Goal: Task Accomplishment & Management: Complete application form

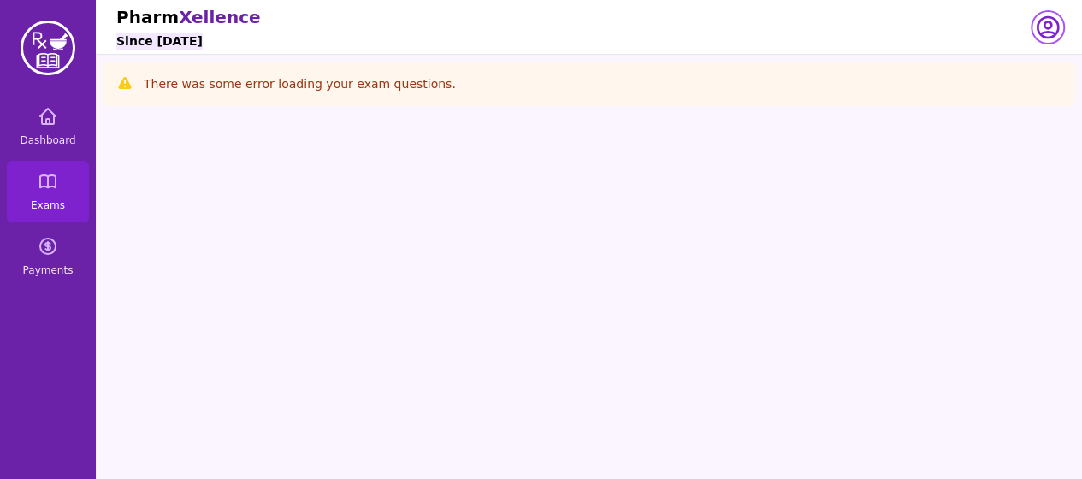
click at [1049, 30] on icon "button" at bounding box center [1047, 27] width 27 height 27
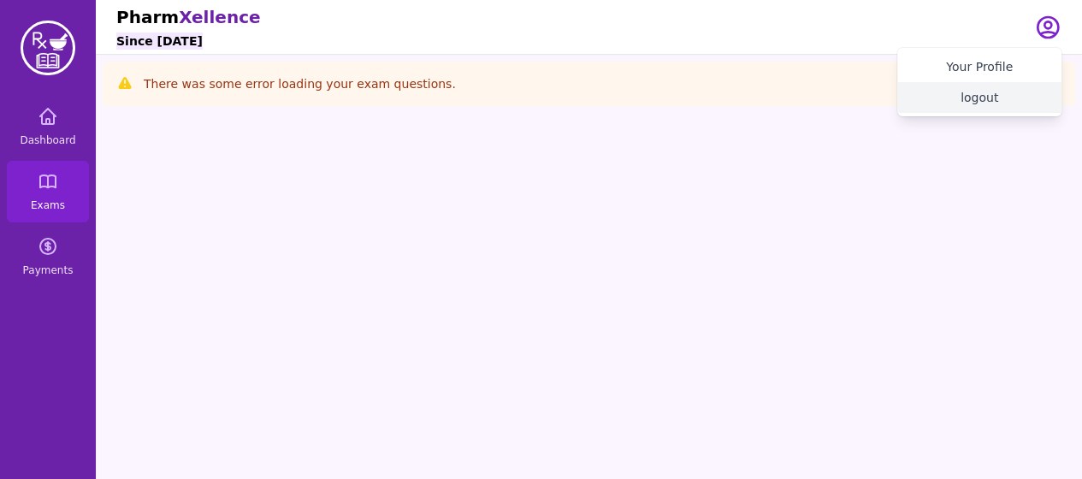
click at [975, 104] on button "logout" at bounding box center [979, 97] width 164 height 31
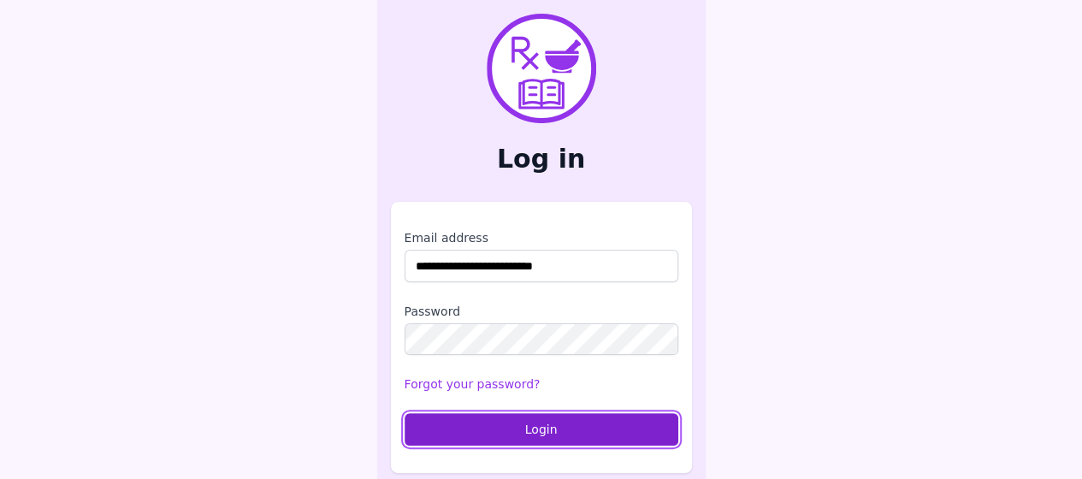
click at [523, 426] on button "Login" at bounding box center [542, 429] width 274 height 33
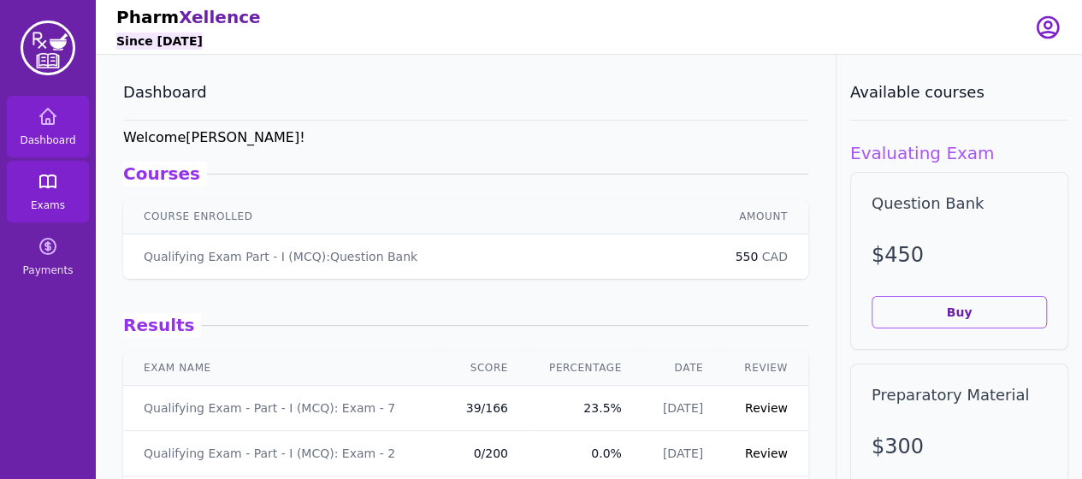
click at [53, 199] on span "Exams" at bounding box center [48, 205] width 34 height 14
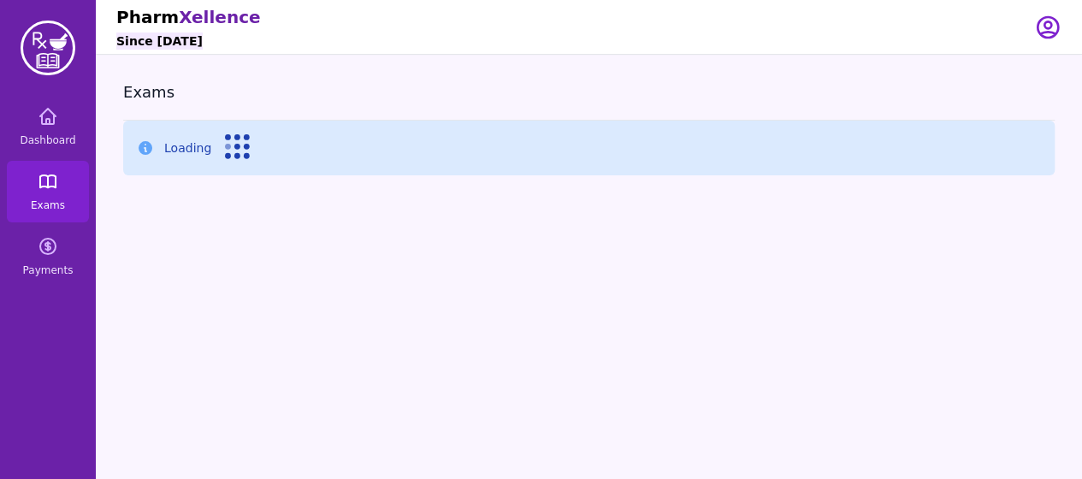
click at [53, 199] on span "Exams" at bounding box center [48, 205] width 34 height 14
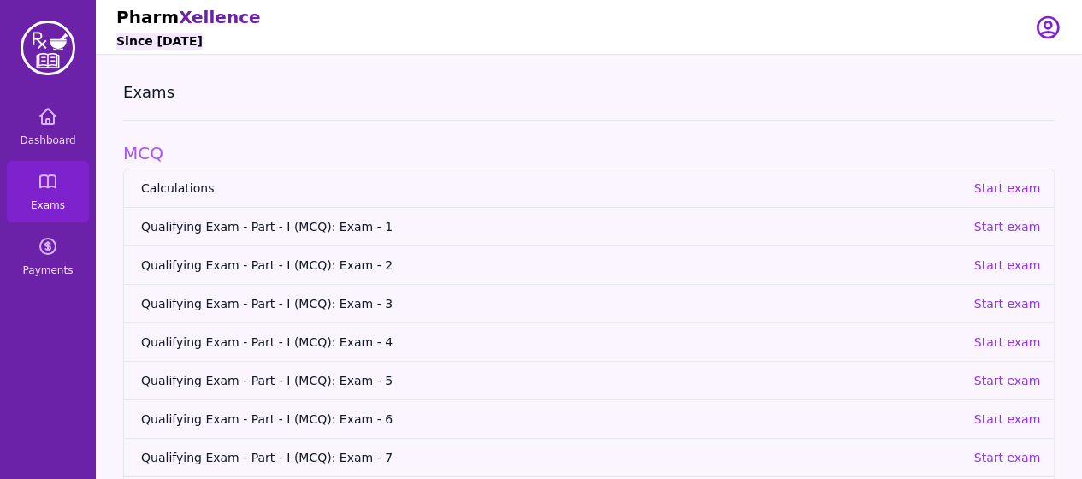
scroll to position [214, 0]
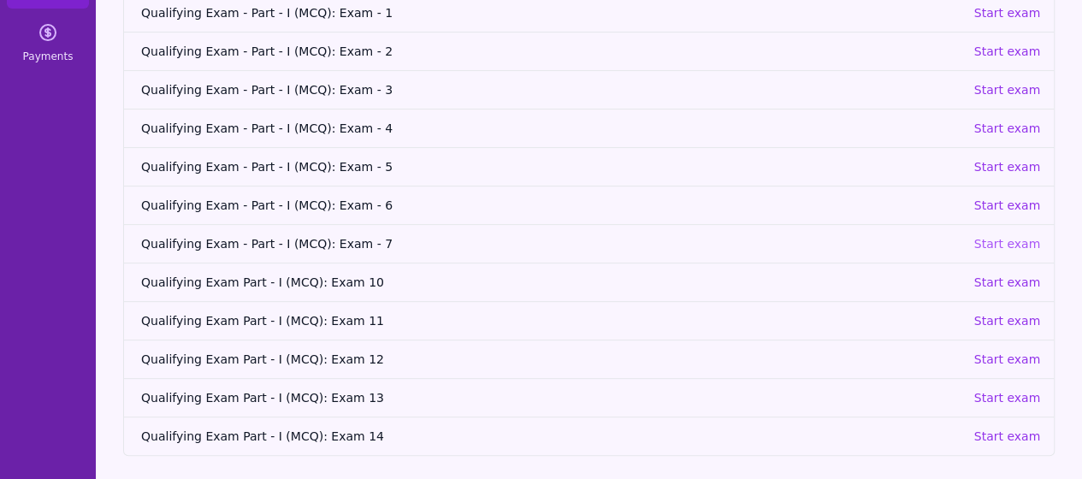
click at [1035, 240] on p "Start exam" at bounding box center [1006, 243] width 67 height 17
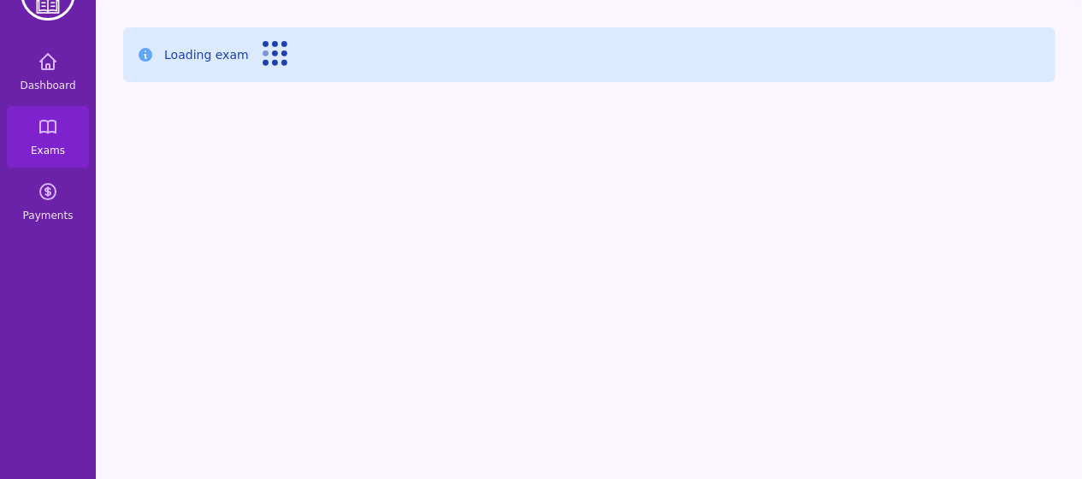
scroll to position [55, 0]
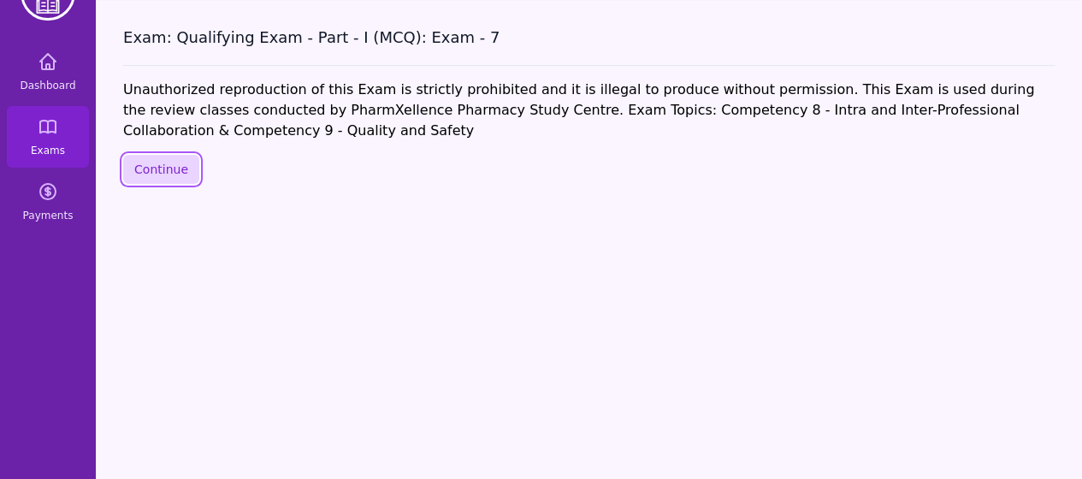
click at [178, 166] on button "Continue" at bounding box center [161, 169] width 76 height 29
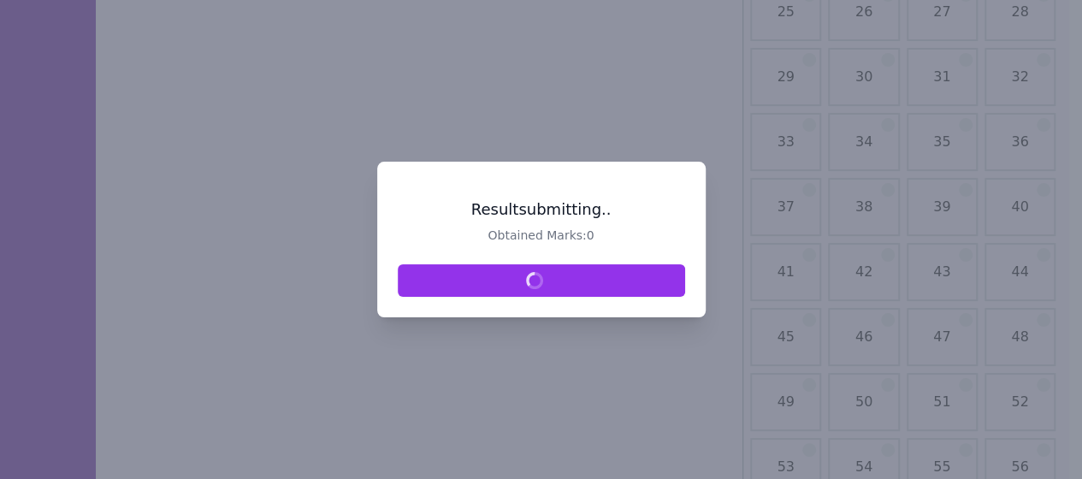
scroll to position [525, 0]
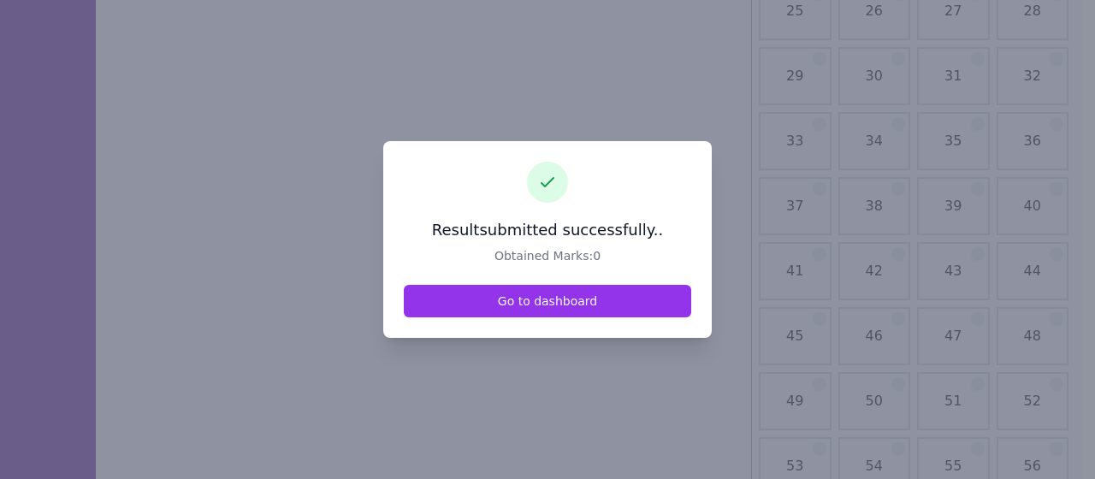
click at [520, 297] on link "Go to dashboard" at bounding box center [547, 301] width 287 height 33
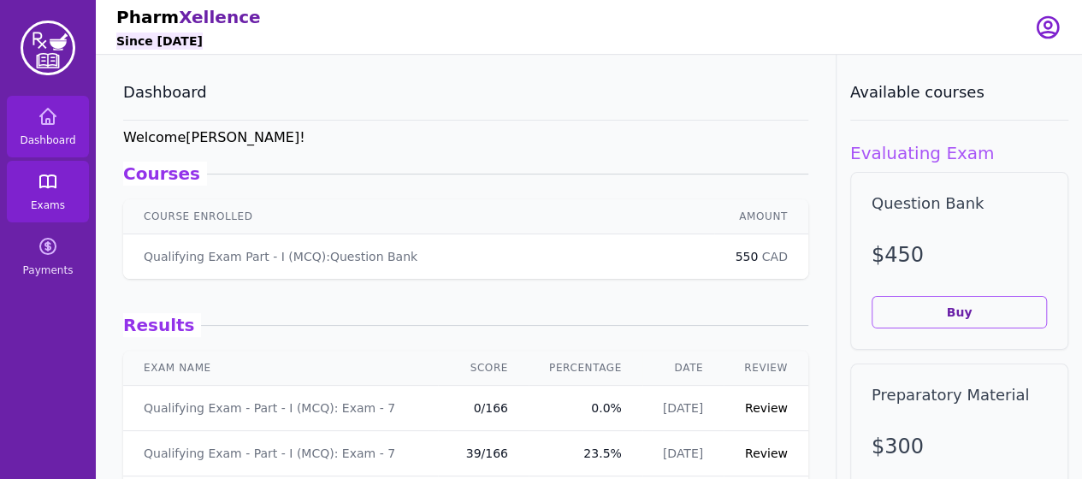
click at [39, 197] on link "Exams" at bounding box center [48, 192] width 82 height 62
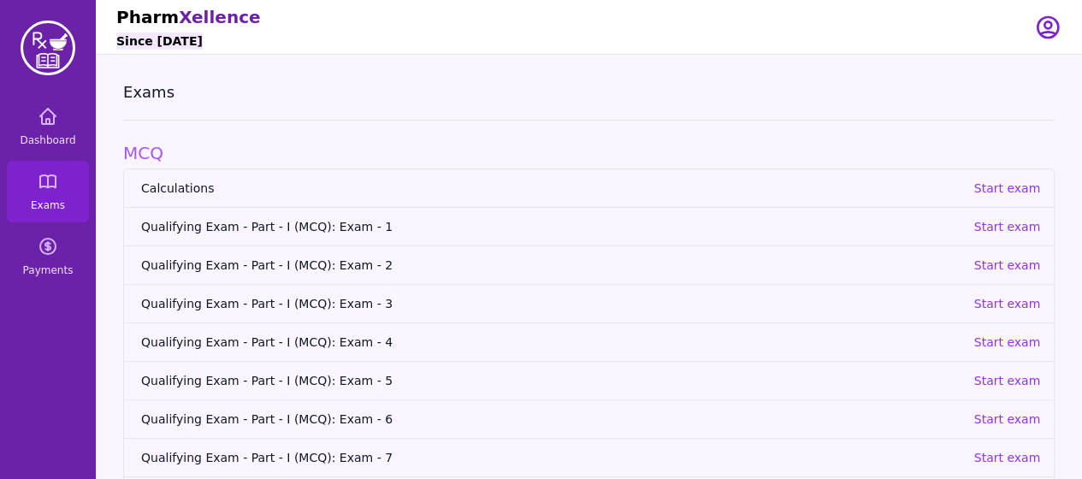
scroll to position [214, 0]
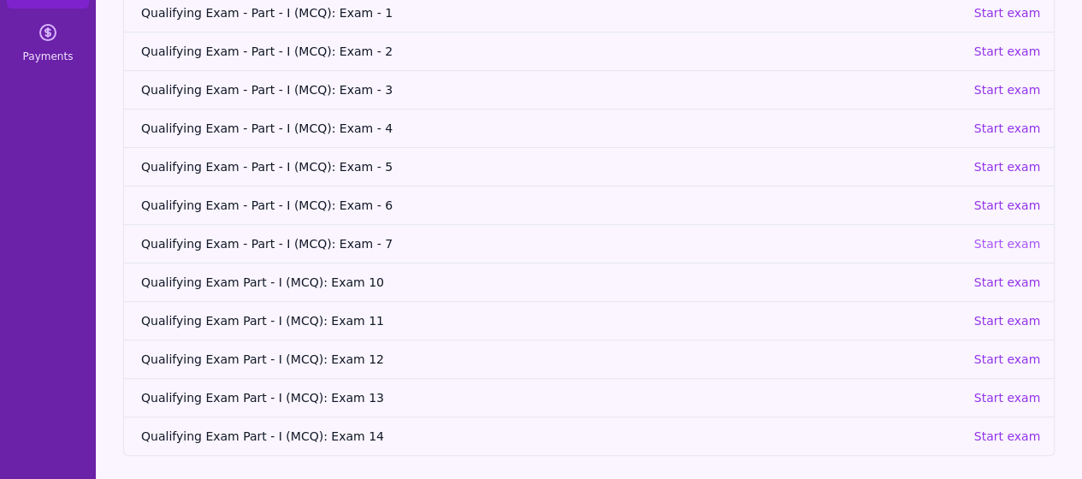
click at [990, 246] on p "Start exam" at bounding box center [1006, 243] width 67 height 17
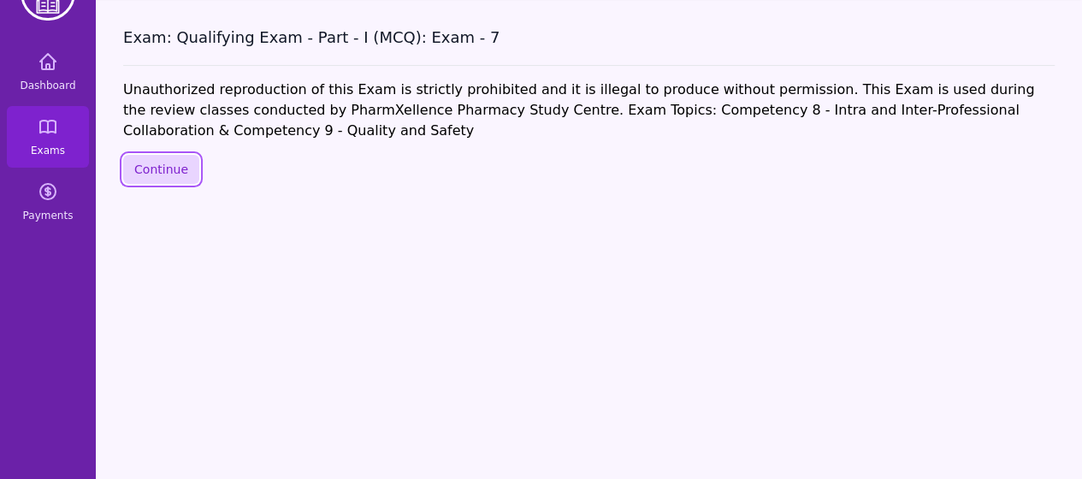
click at [173, 167] on button "Continue" at bounding box center [161, 169] width 76 height 29
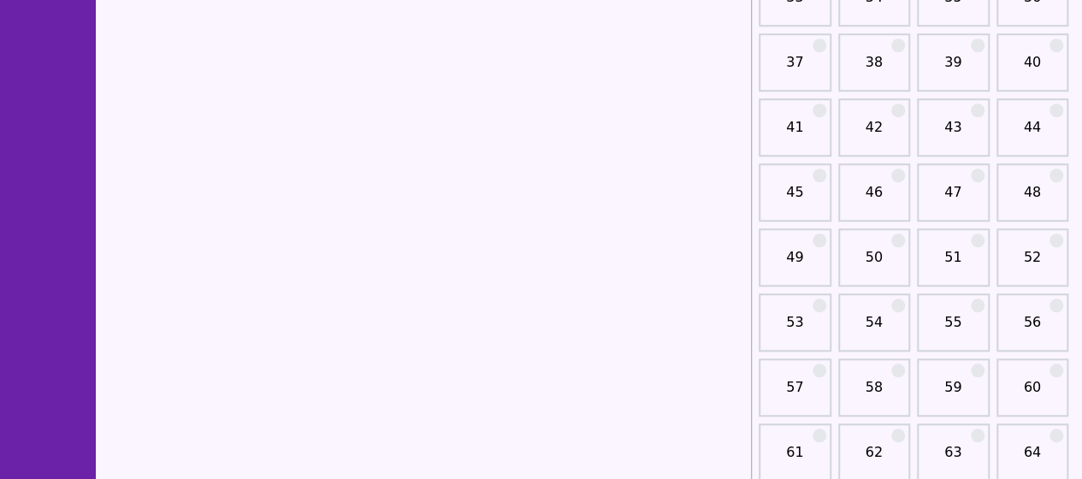
scroll to position [670, 0]
click at [956, 244] on div "51" at bounding box center [953, 257] width 73 height 58
click at [947, 282] on div "51" at bounding box center [953, 257] width 73 height 58
click at [957, 243] on div "51" at bounding box center [953, 257] width 73 height 58
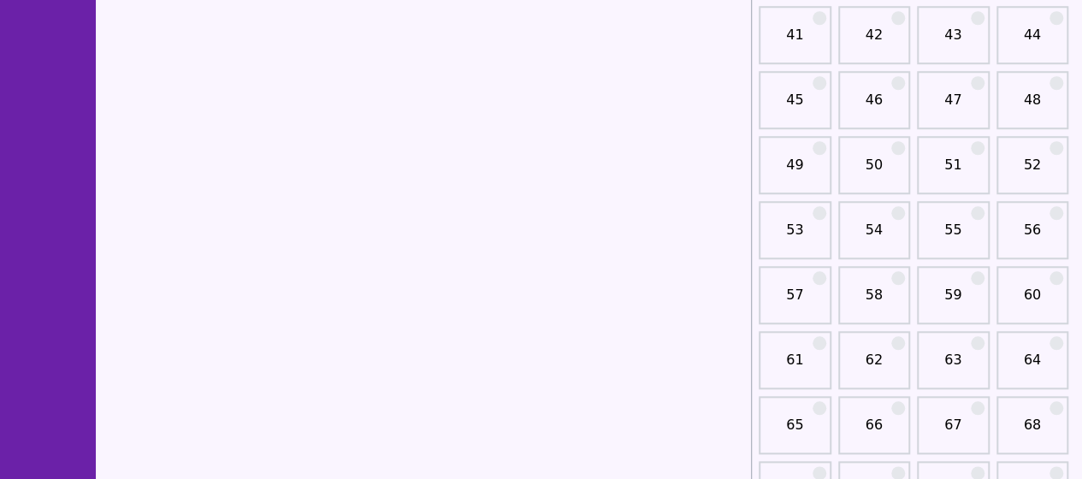
scroll to position [762, 0]
click at [955, 152] on div "51" at bounding box center [953, 164] width 73 height 58
drag, startPoint x: 955, startPoint y: 152, endPoint x: 975, endPoint y: 151, distance: 20.5
click at [975, 151] on div "51" at bounding box center [953, 164] width 73 height 58
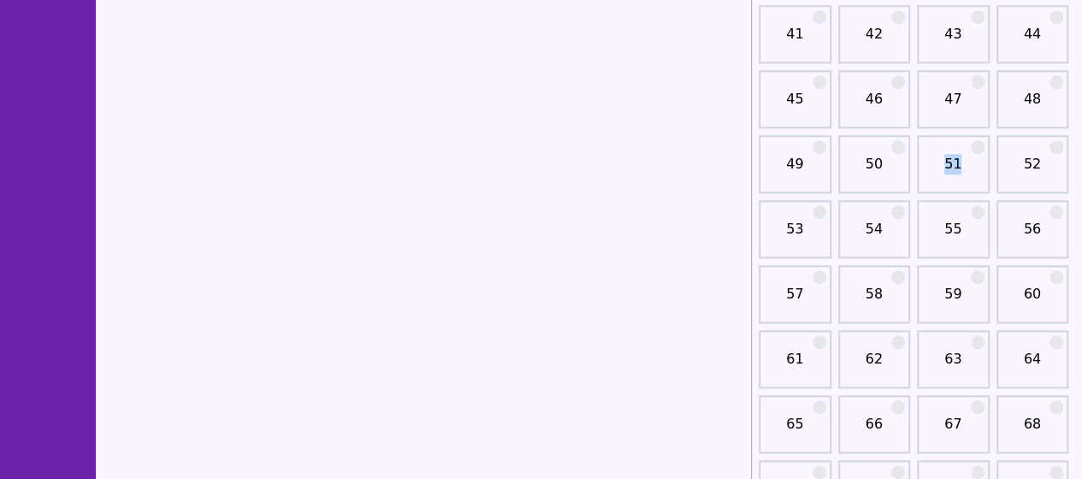
click at [975, 151] on div at bounding box center [978, 147] width 14 height 14
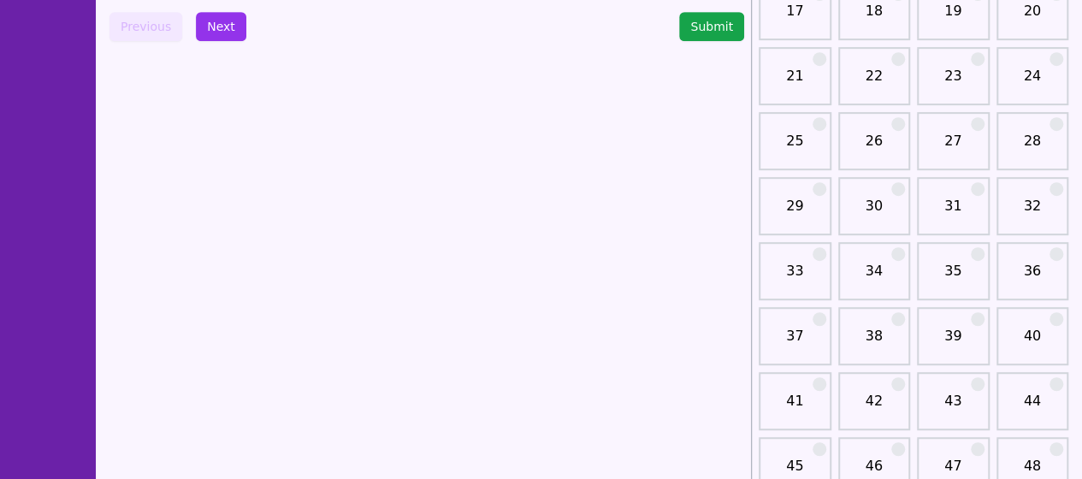
scroll to position [636, 0]
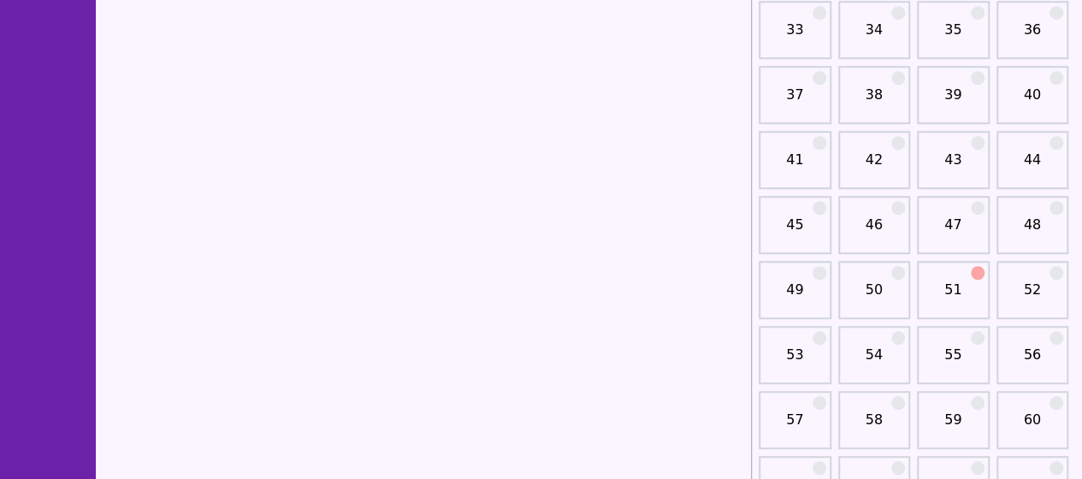
click at [942, 290] on link "51" at bounding box center [953, 297] width 62 height 34
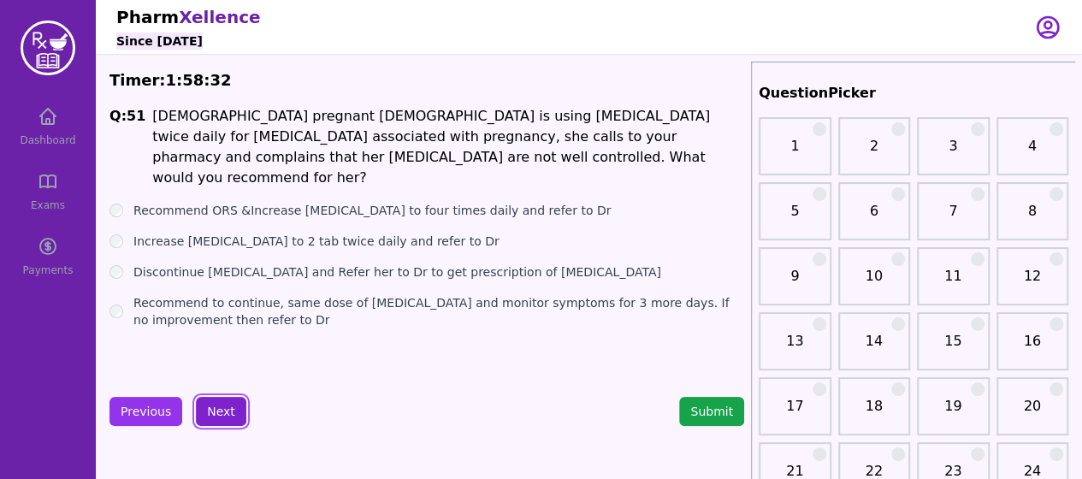
click at [229, 406] on button "Next" at bounding box center [221, 411] width 50 height 29
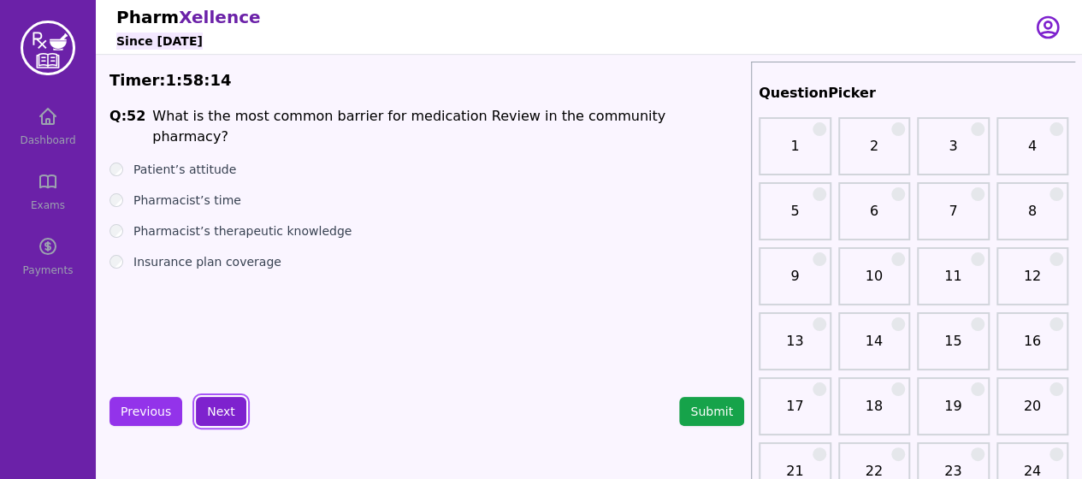
click at [216, 406] on button "Next" at bounding box center [221, 411] width 50 height 29
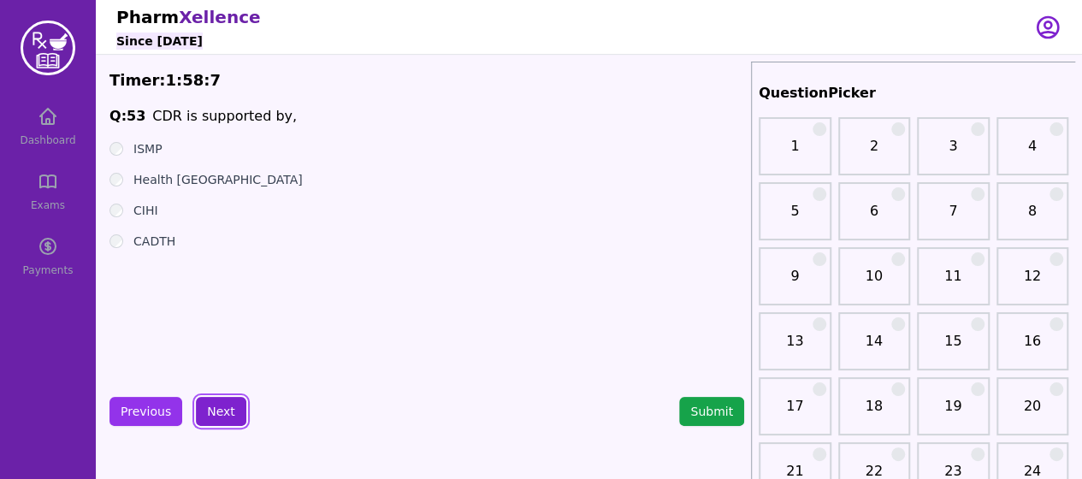
click at [225, 406] on button "Next" at bounding box center [221, 411] width 50 height 29
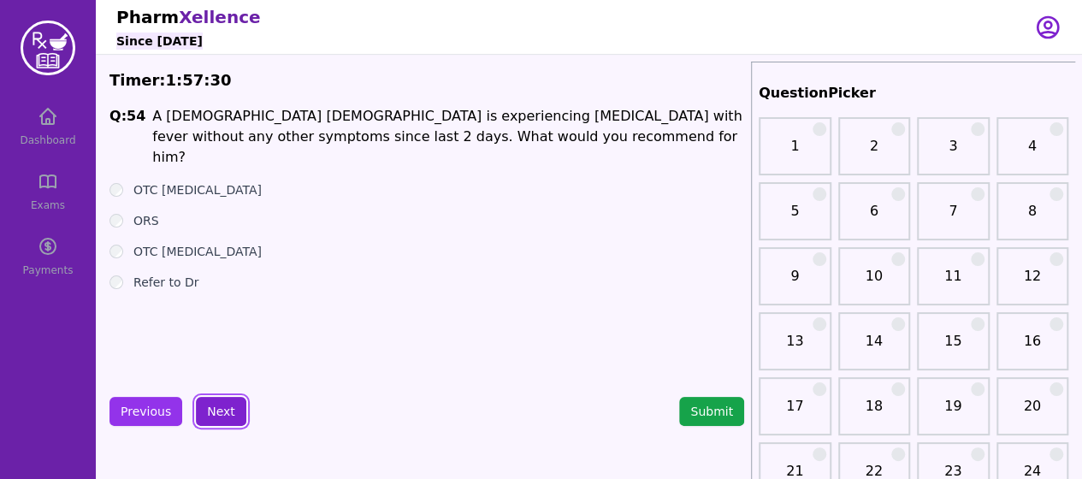
click at [222, 415] on button "Next" at bounding box center [221, 411] width 50 height 29
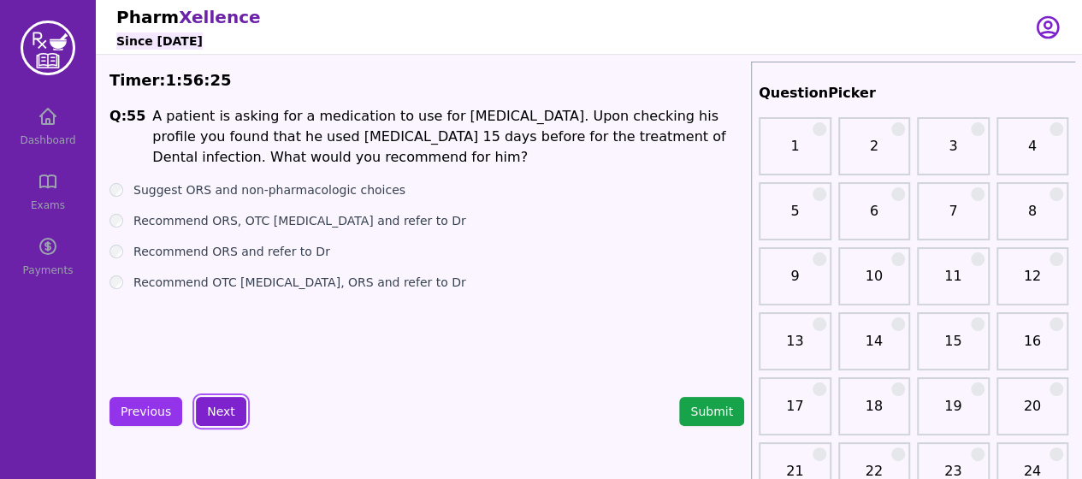
click at [219, 406] on button "Next" at bounding box center [221, 411] width 50 height 29
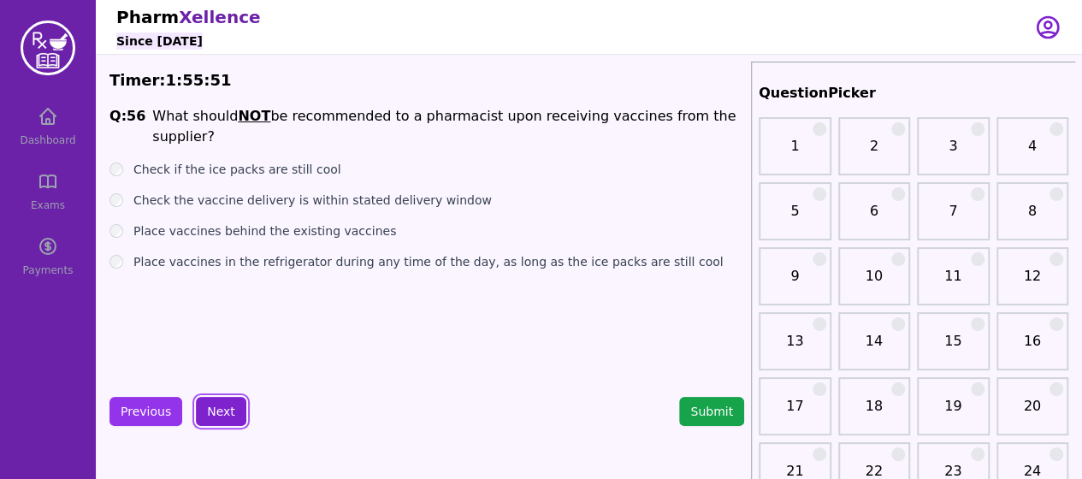
click at [217, 410] on button "Next" at bounding box center [221, 411] width 50 height 29
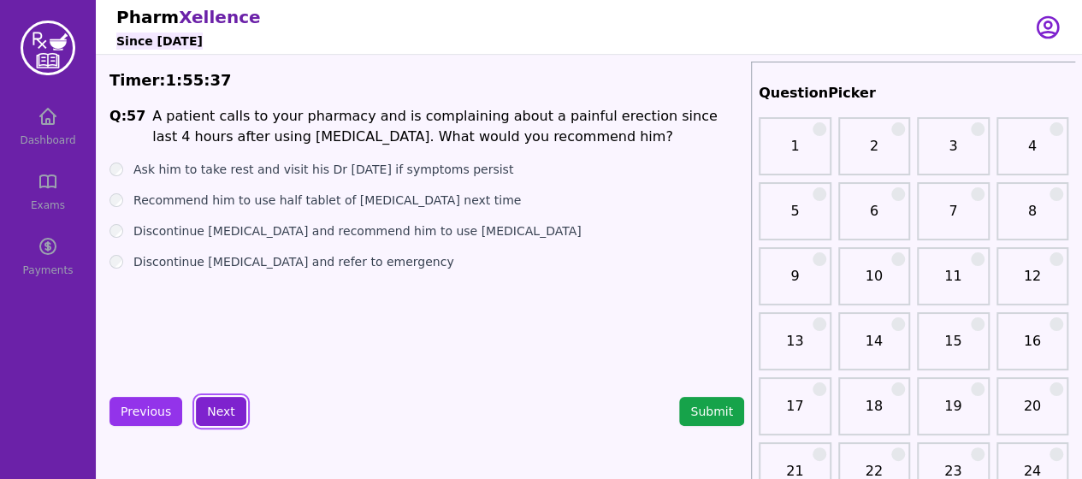
click at [216, 406] on button "Next" at bounding box center [221, 411] width 50 height 29
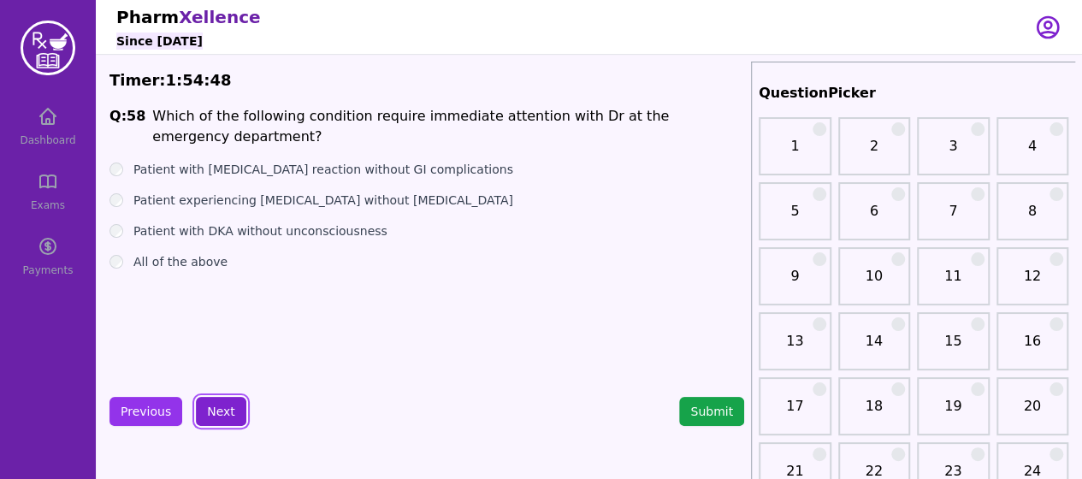
click at [217, 409] on button "Next" at bounding box center [221, 411] width 50 height 29
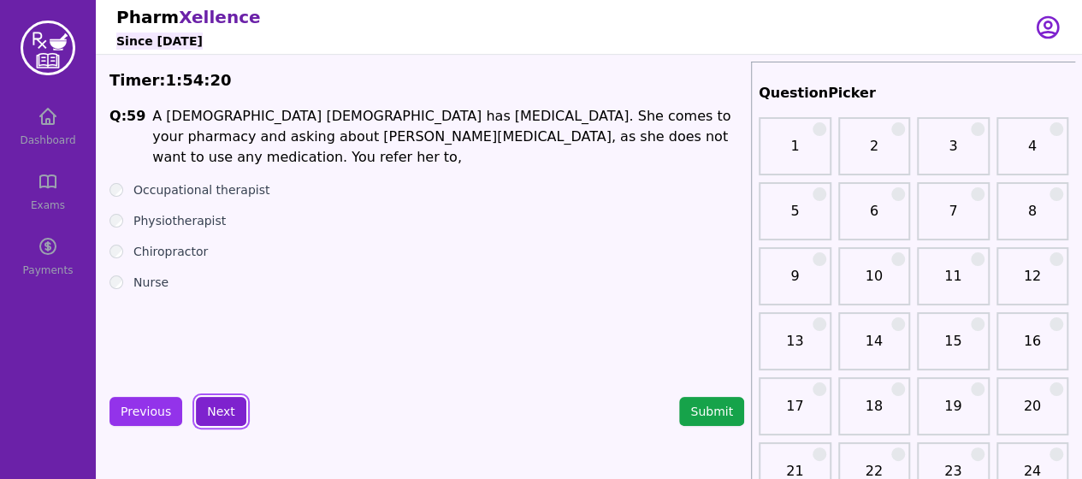
click at [233, 406] on button "Next" at bounding box center [221, 411] width 50 height 29
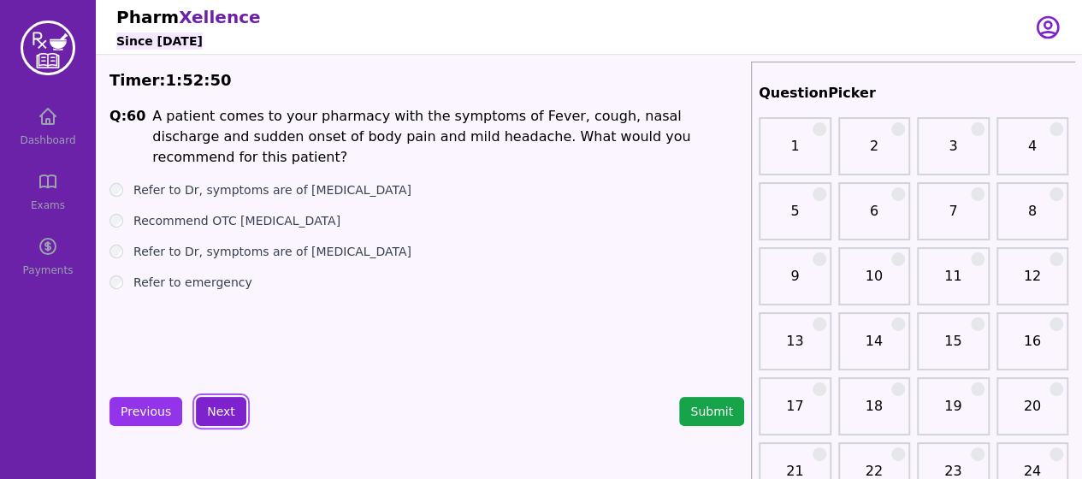
click at [224, 414] on button "Next" at bounding box center [221, 411] width 50 height 29
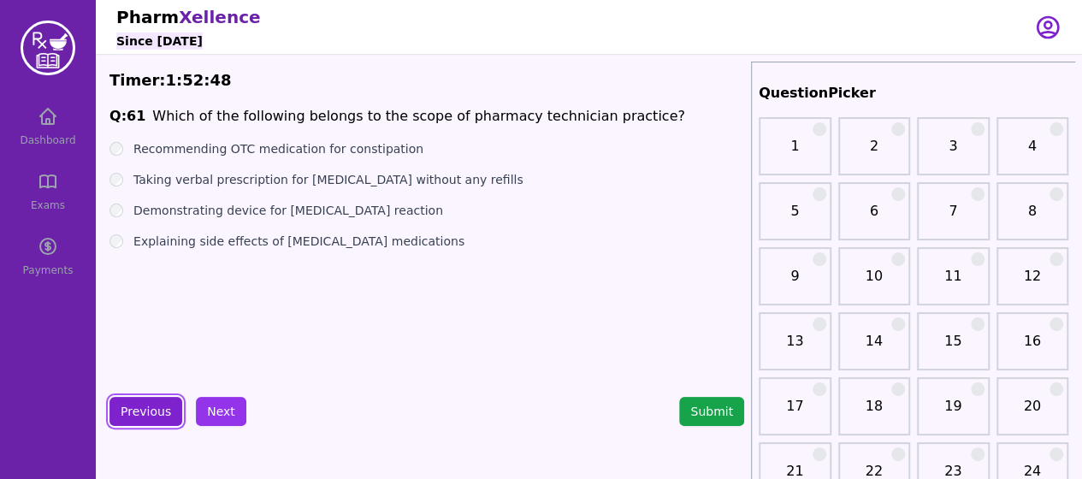
click at [164, 406] on button "Previous" at bounding box center [145, 411] width 73 height 29
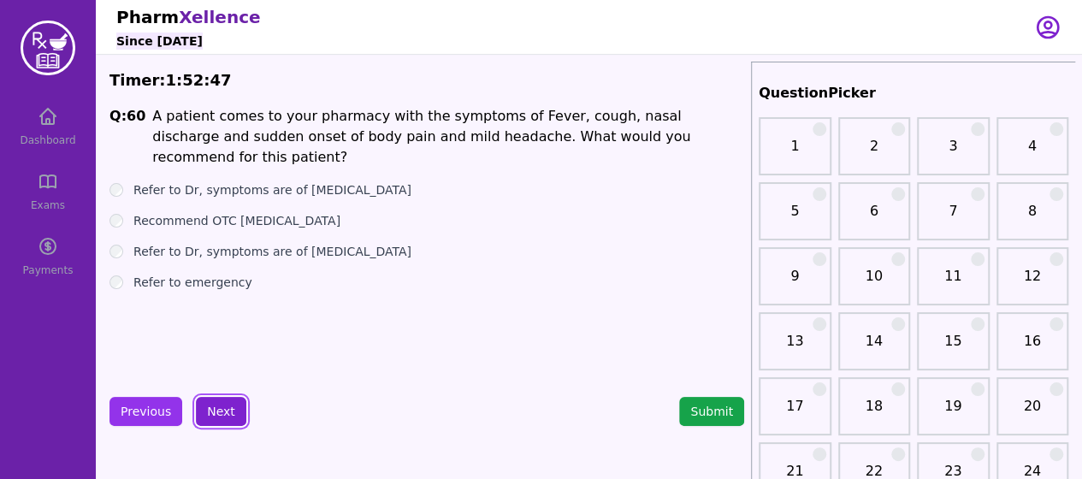
click at [197, 406] on button "Next" at bounding box center [221, 411] width 50 height 29
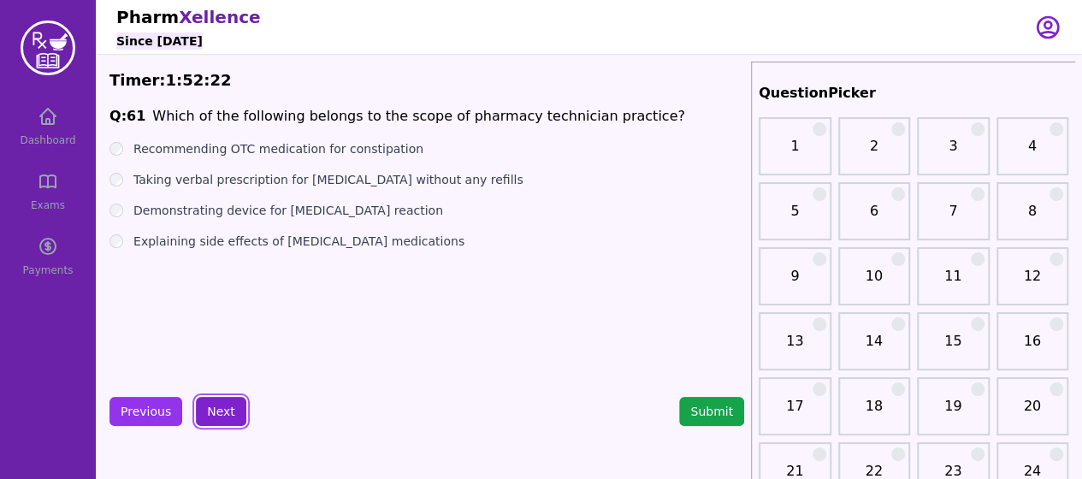
click at [228, 401] on button "Next" at bounding box center [221, 411] width 50 height 29
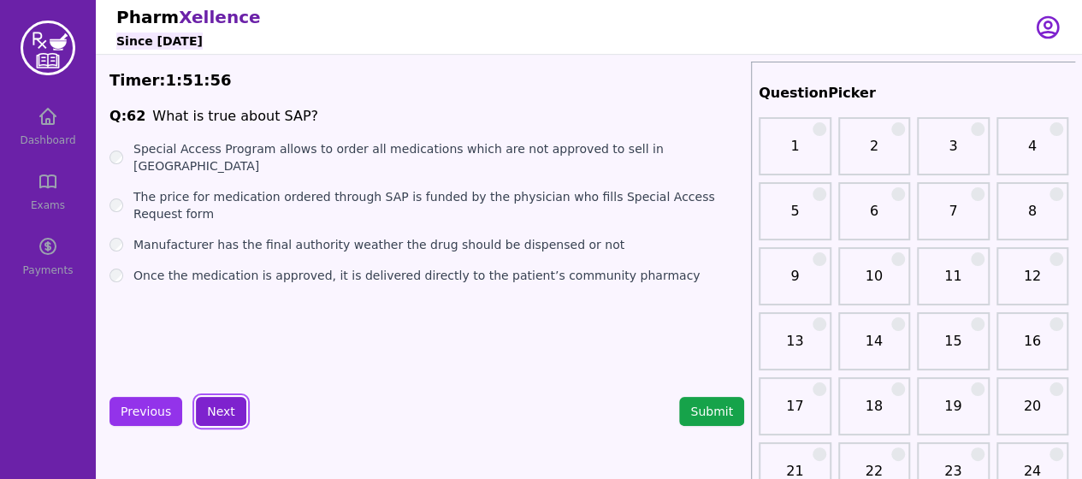
click at [225, 421] on button "Next" at bounding box center [221, 411] width 50 height 29
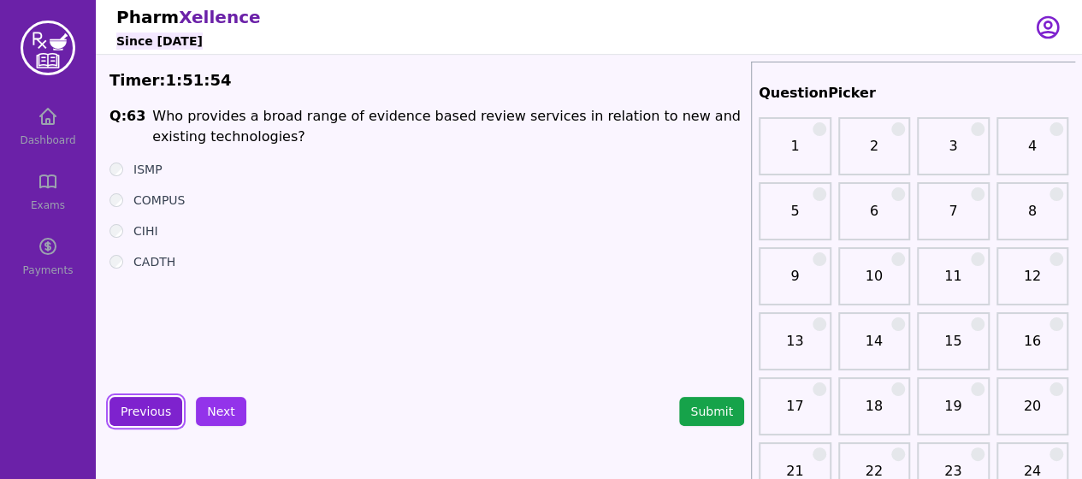
click at [163, 411] on button "Previous" at bounding box center [145, 411] width 73 height 29
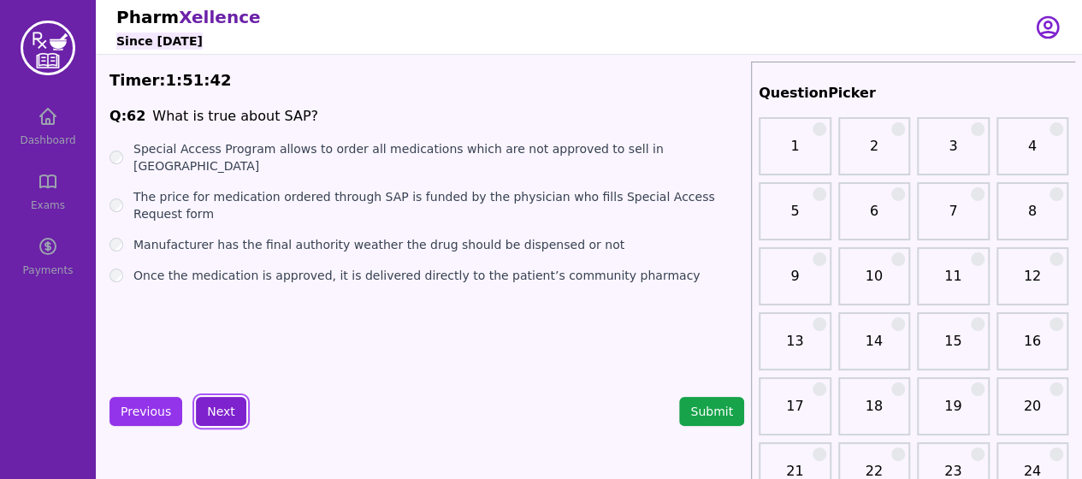
click at [222, 415] on button "Next" at bounding box center [221, 411] width 50 height 29
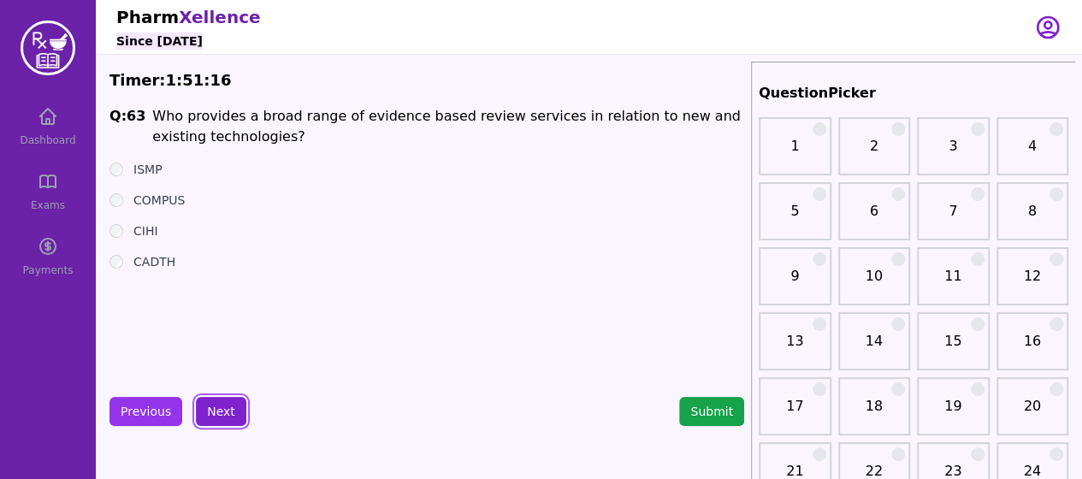
click at [228, 405] on button "Next" at bounding box center [221, 411] width 50 height 29
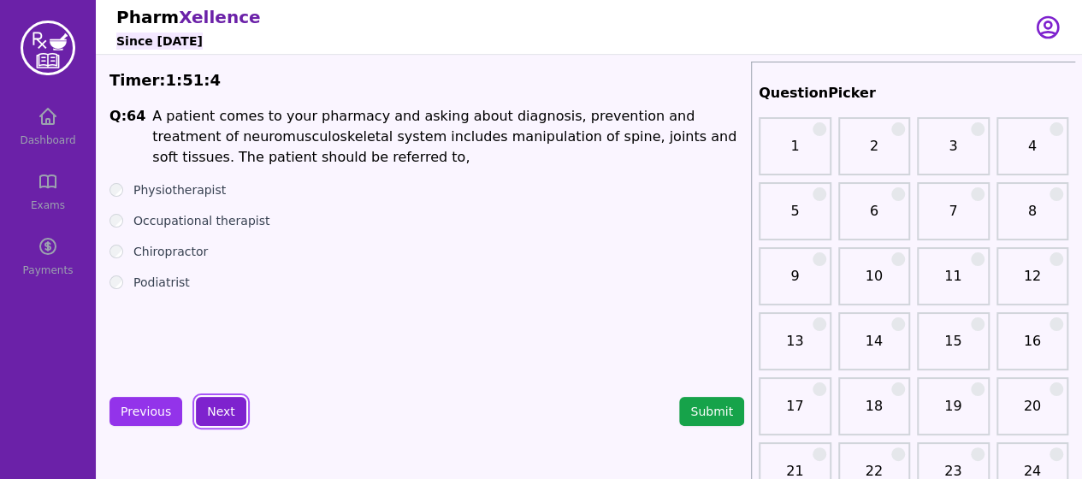
click at [212, 418] on button "Next" at bounding box center [221, 411] width 50 height 29
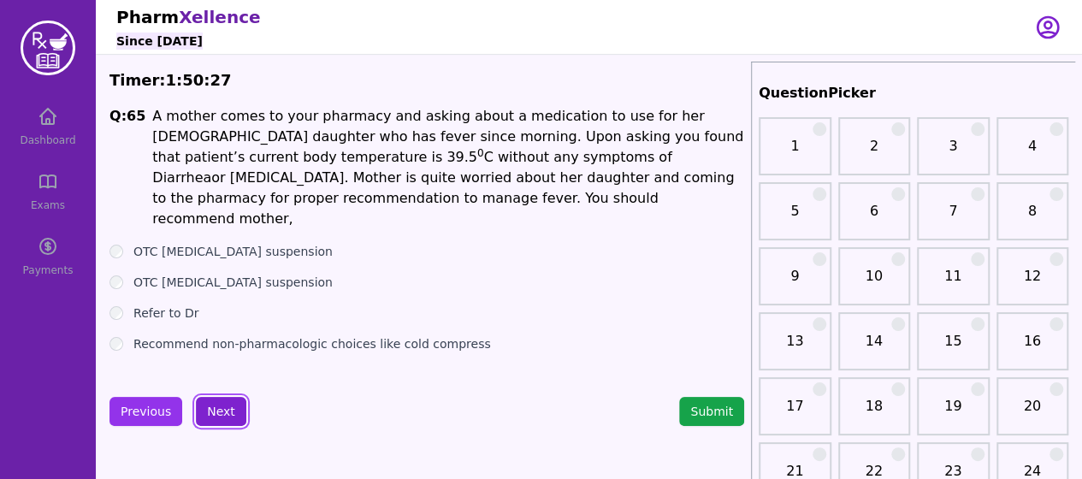
click at [216, 402] on button "Next" at bounding box center [221, 411] width 50 height 29
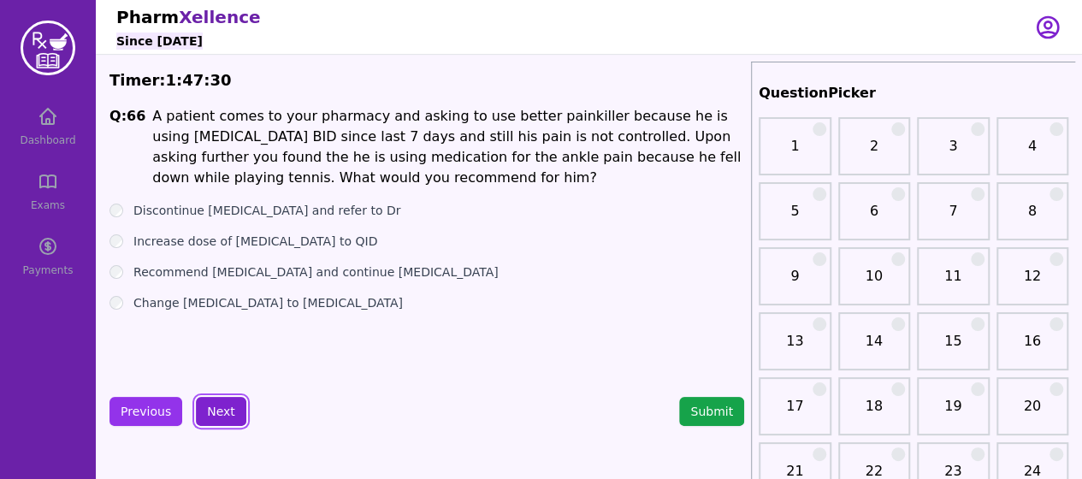
click at [216, 423] on button "Next" at bounding box center [221, 411] width 50 height 29
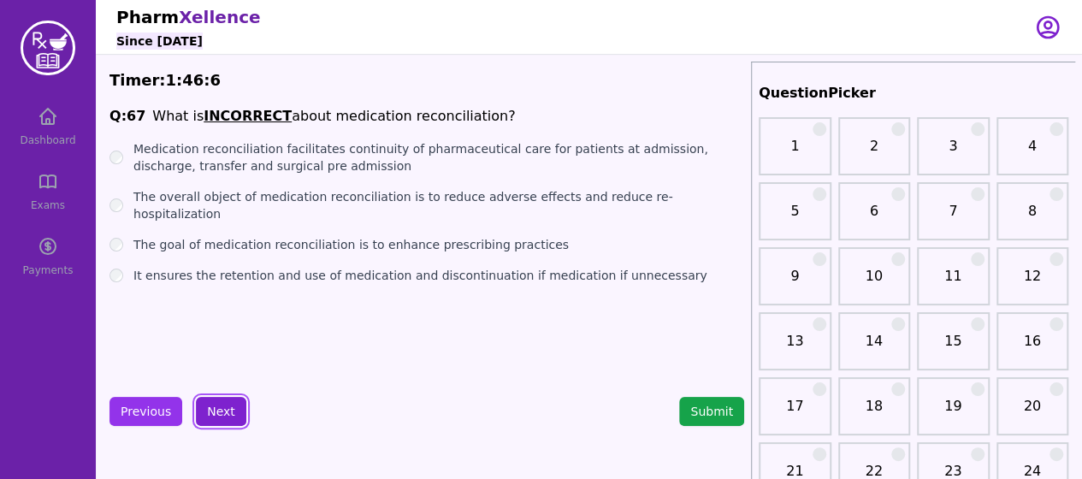
click at [226, 407] on button "Next" at bounding box center [221, 411] width 50 height 29
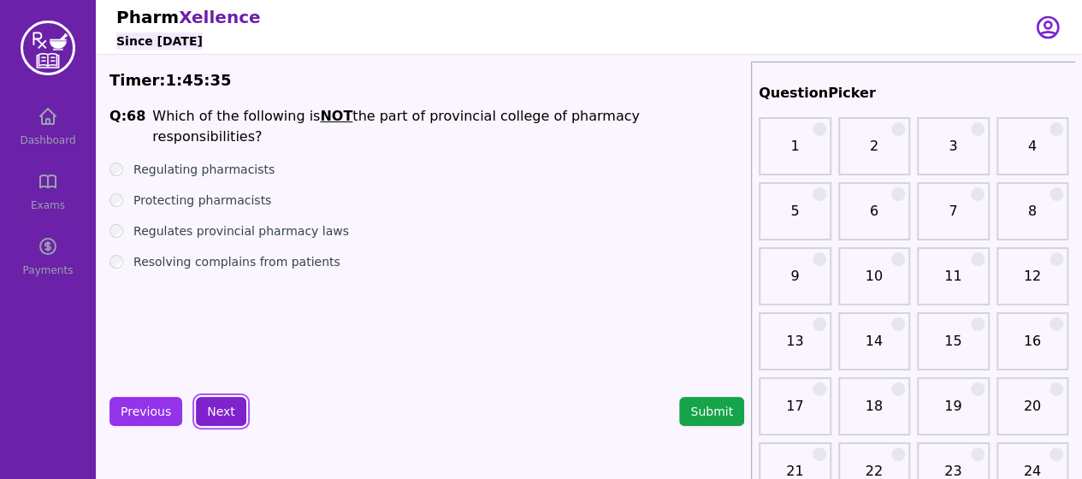
click at [231, 412] on button "Next" at bounding box center [221, 411] width 50 height 29
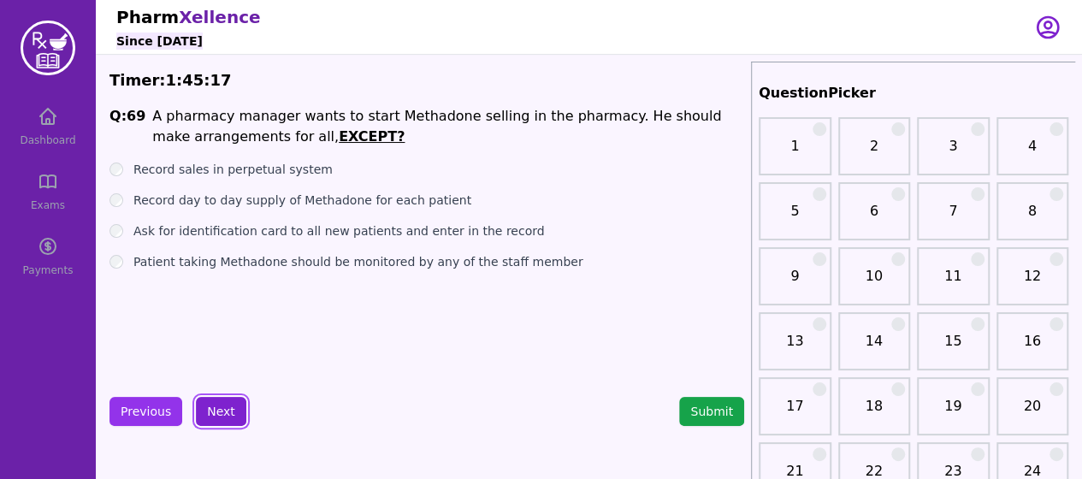
click at [230, 412] on button "Next" at bounding box center [221, 411] width 50 height 29
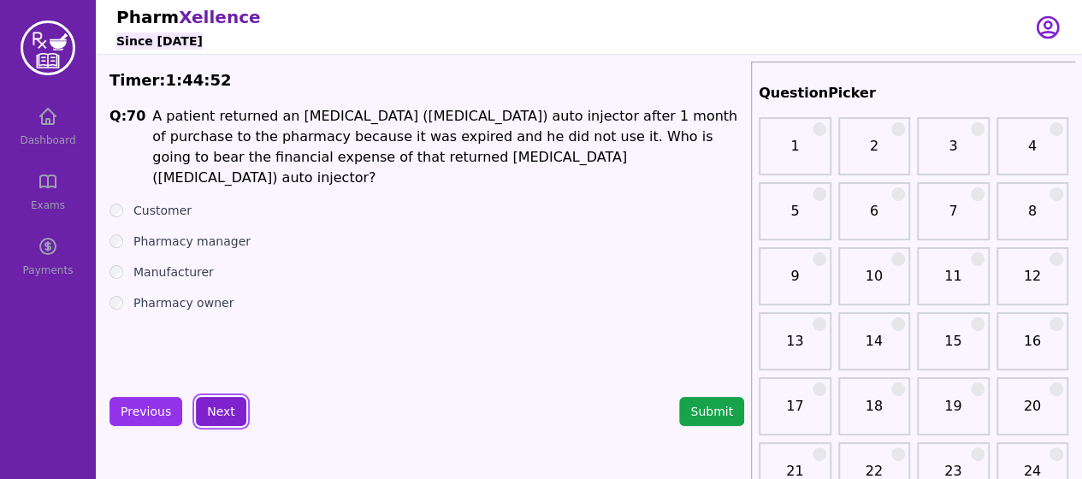
click at [221, 408] on button "Next" at bounding box center [221, 411] width 50 height 29
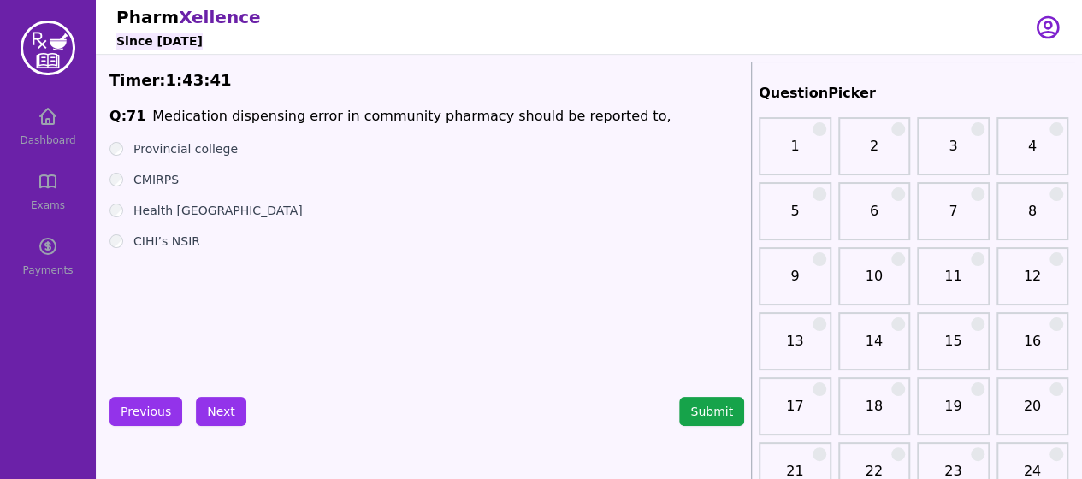
click at [927, 38] on div "Pharm Xellence Since [DATE]" at bounding box center [564, 27] width 897 height 54
click at [204, 411] on button "Next" at bounding box center [221, 411] width 50 height 29
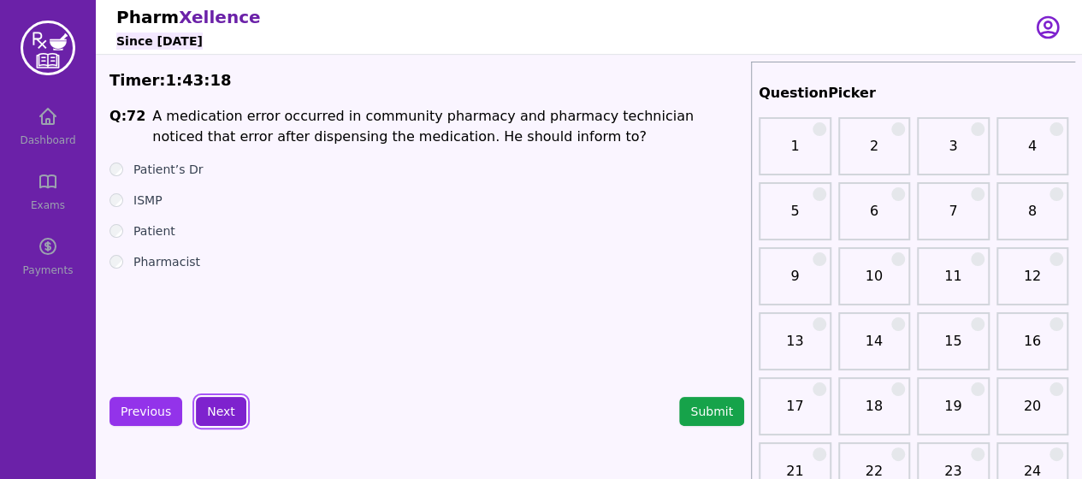
click at [205, 405] on button "Next" at bounding box center [221, 411] width 50 height 29
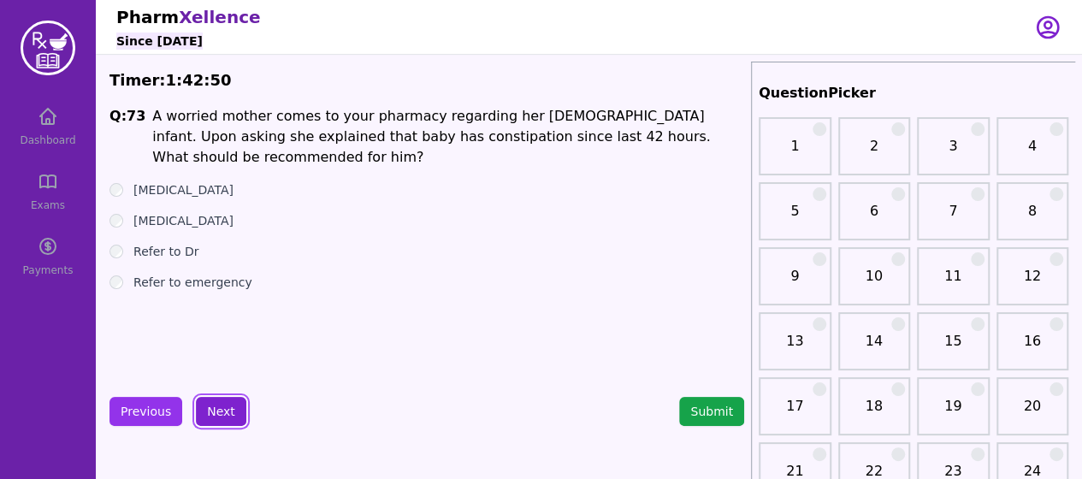
click at [232, 404] on button "Next" at bounding box center [221, 411] width 50 height 29
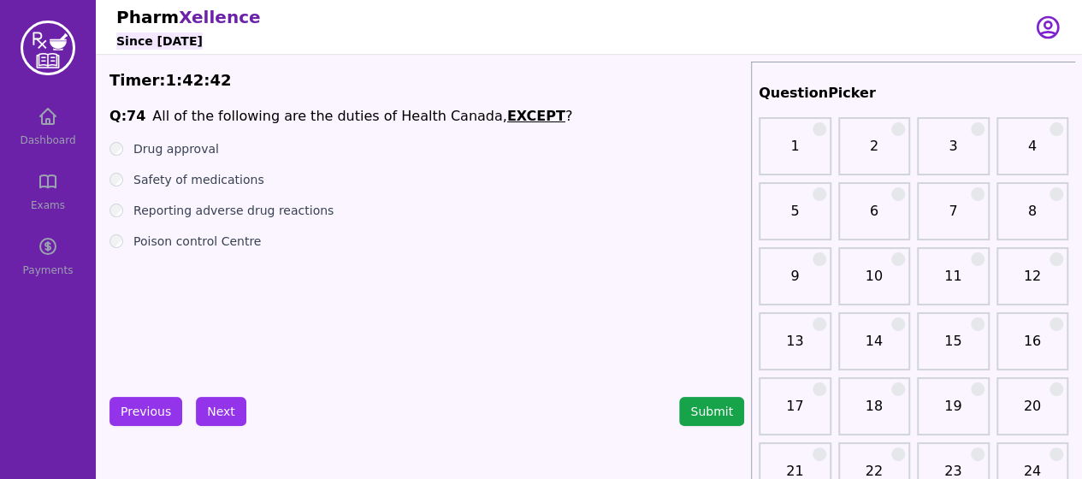
click at [115, 233] on div "Poison control Centre" at bounding box center [426, 241] width 635 height 17
click at [227, 408] on button "Next" at bounding box center [221, 411] width 50 height 29
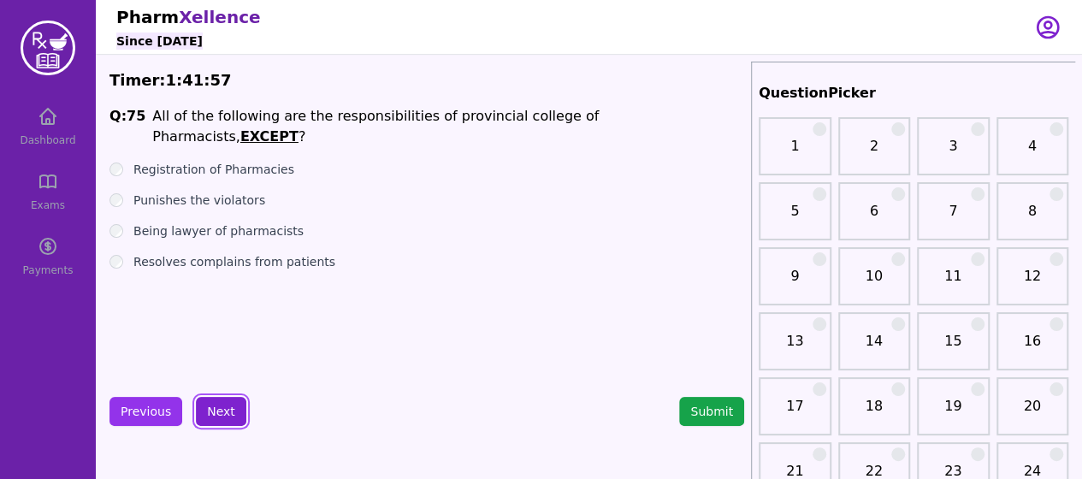
click at [222, 410] on button "Next" at bounding box center [221, 411] width 50 height 29
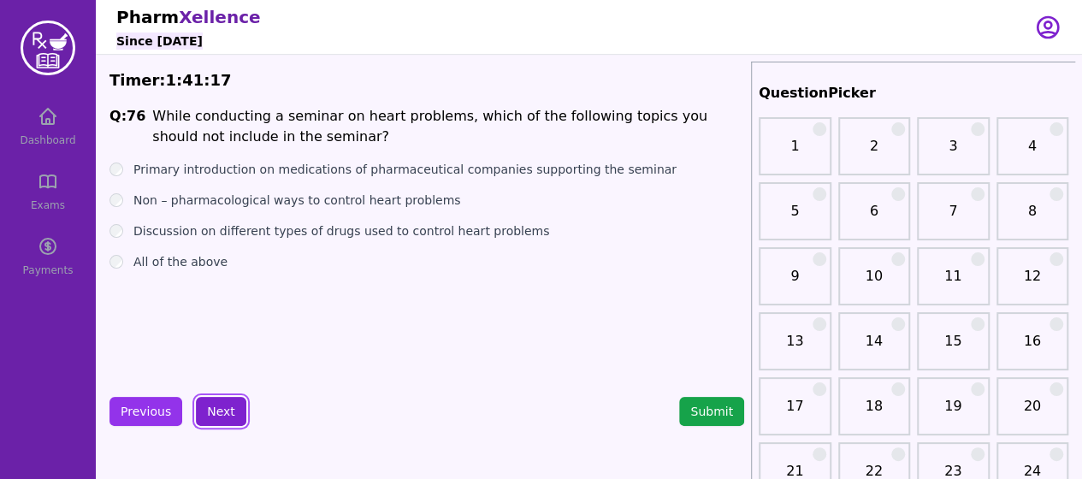
click at [229, 410] on button "Next" at bounding box center [221, 411] width 50 height 29
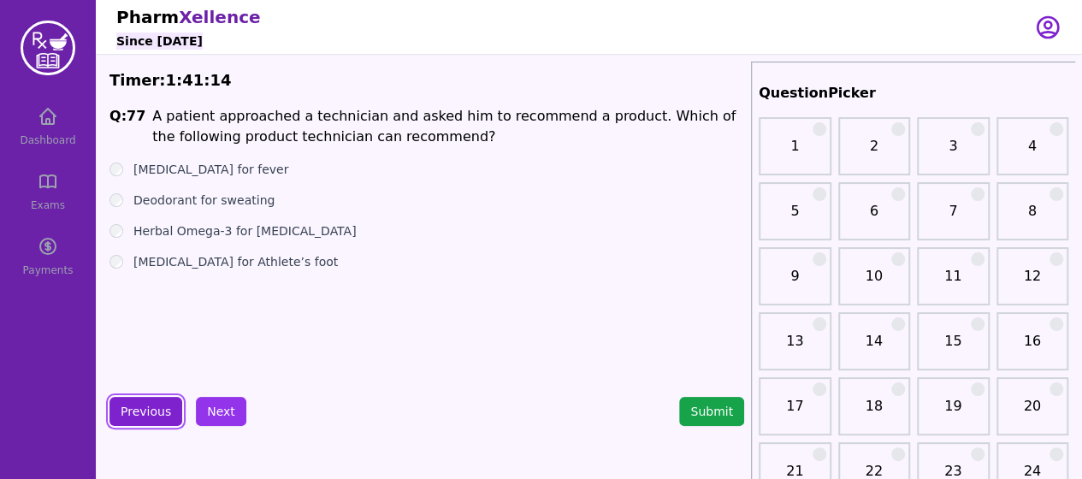
click at [165, 414] on button "Previous" at bounding box center [145, 411] width 73 height 29
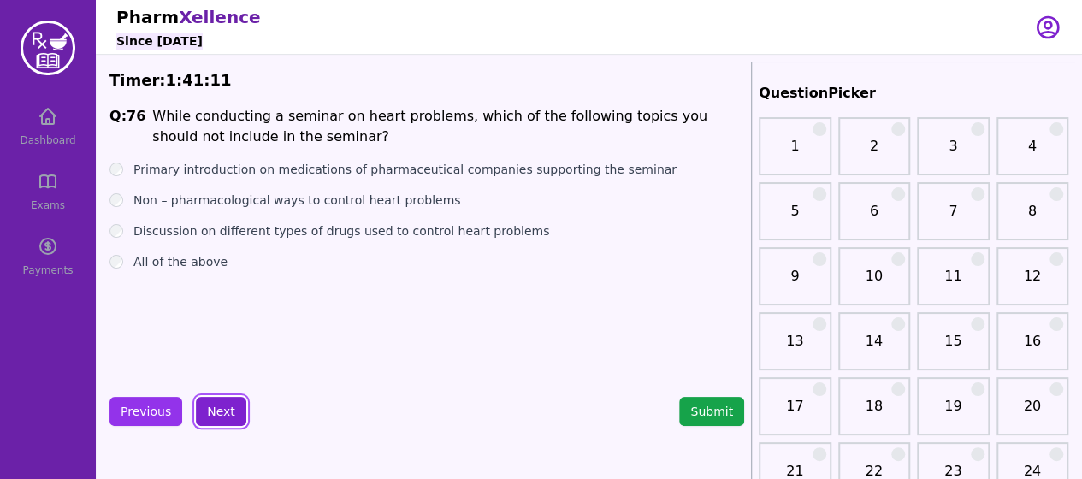
click at [217, 417] on button "Next" at bounding box center [221, 411] width 50 height 29
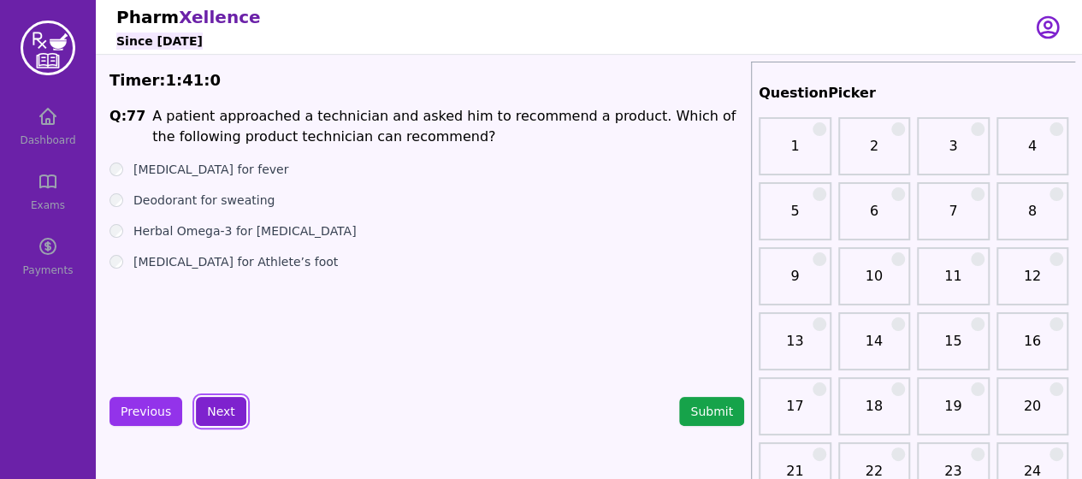
click at [214, 421] on button "Next" at bounding box center [221, 411] width 50 height 29
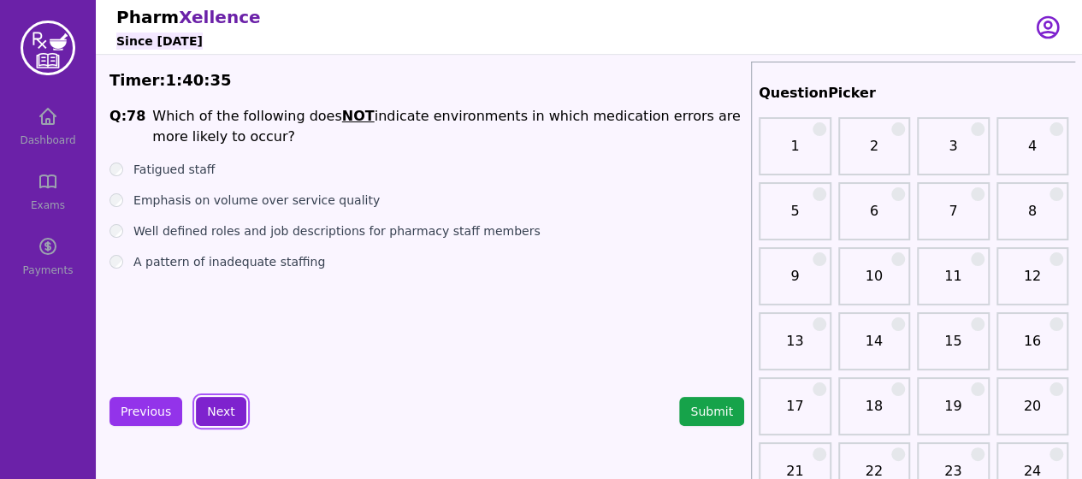
click at [225, 413] on button "Next" at bounding box center [221, 411] width 50 height 29
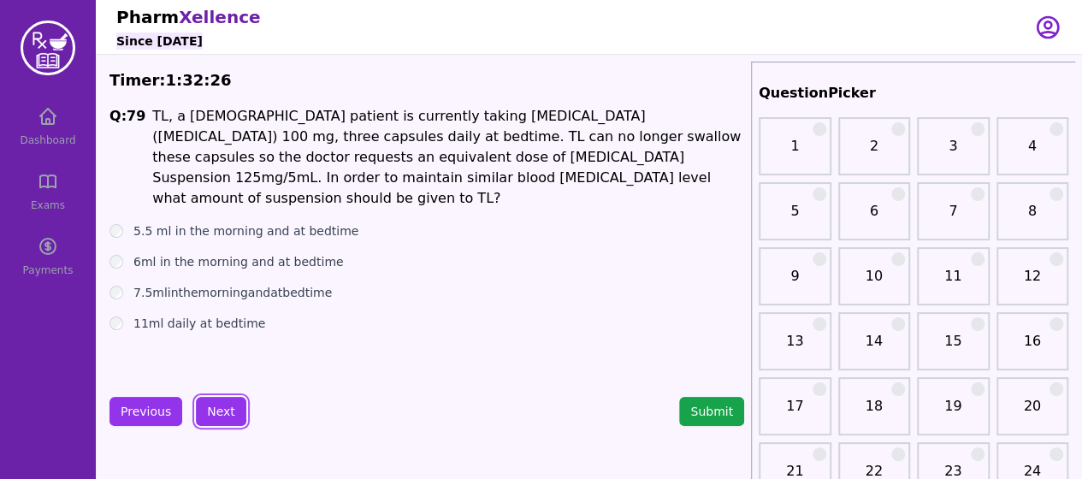
click at [196, 397] on button "Next" at bounding box center [221, 411] width 50 height 29
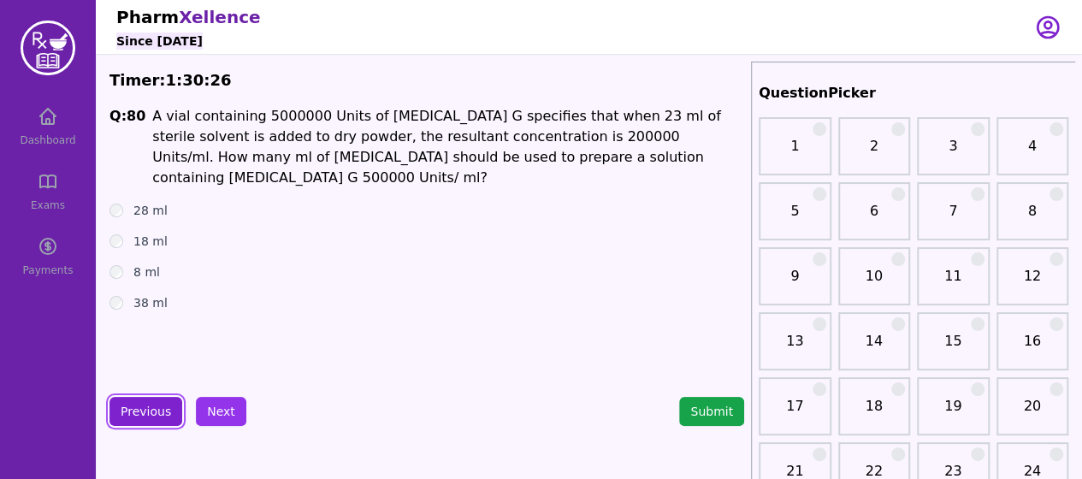
click at [151, 416] on button "Previous" at bounding box center [145, 411] width 73 height 29
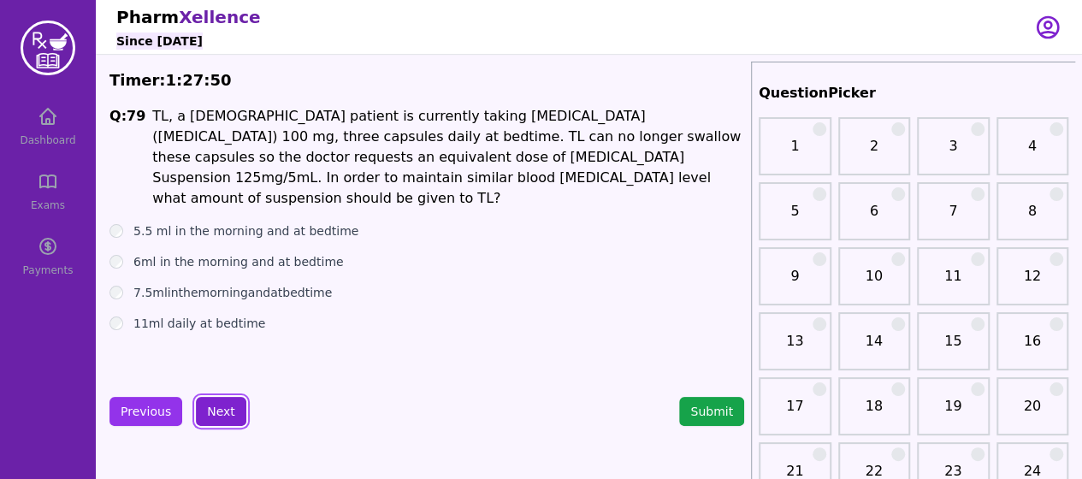
click at [219, 405] on button "Next" at bounding box center [221, 411] width 50 height 29
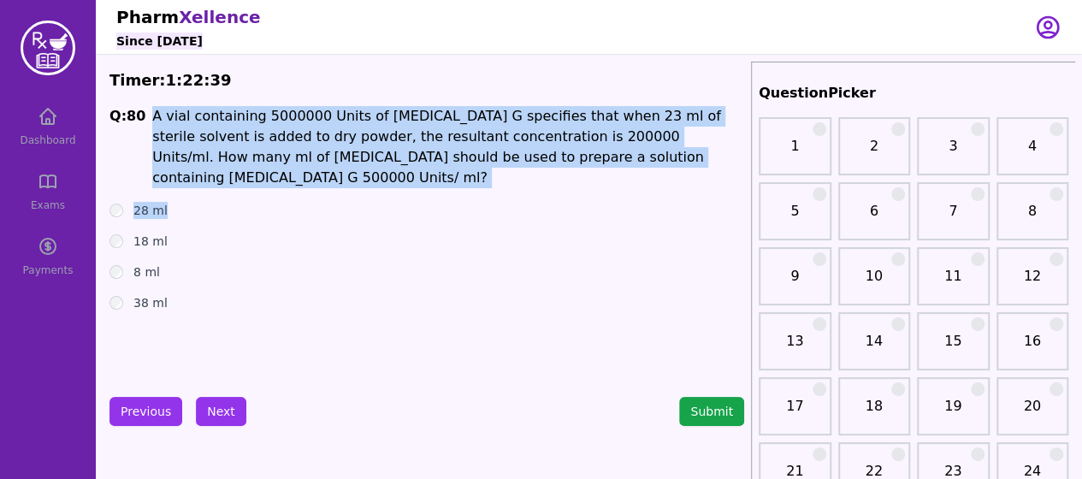
drag, startPoint x: 149, startPoint y: 118, endPoint x: 697, endPoint y: 180, distance: 551.8
click at [697, 180] on div "Q: 80 A vial containing 5000000 Units of [MEDICAL_DATA] G specifies that when 2…" at bounding box center [426, 234] width 635 height 257
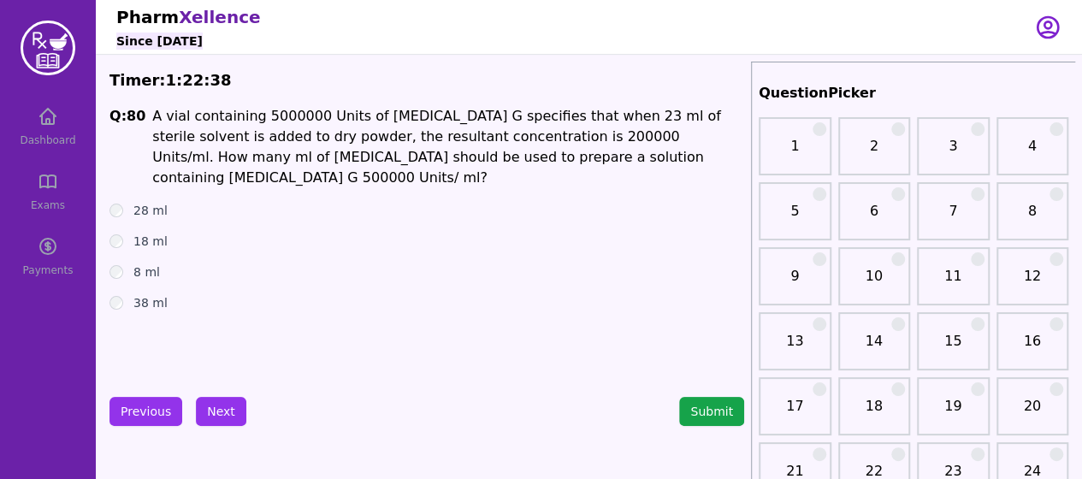
click at [513, 294] on div "38 ml" at bounding box center [426, 302] width 635 height 17
click at [142, 119] on span "Q: 80 A vial containing 5000000 Units of [MEDICAL_DATA] G specifies that when 2…" at bounding box center [426, 147] width 635 height 82
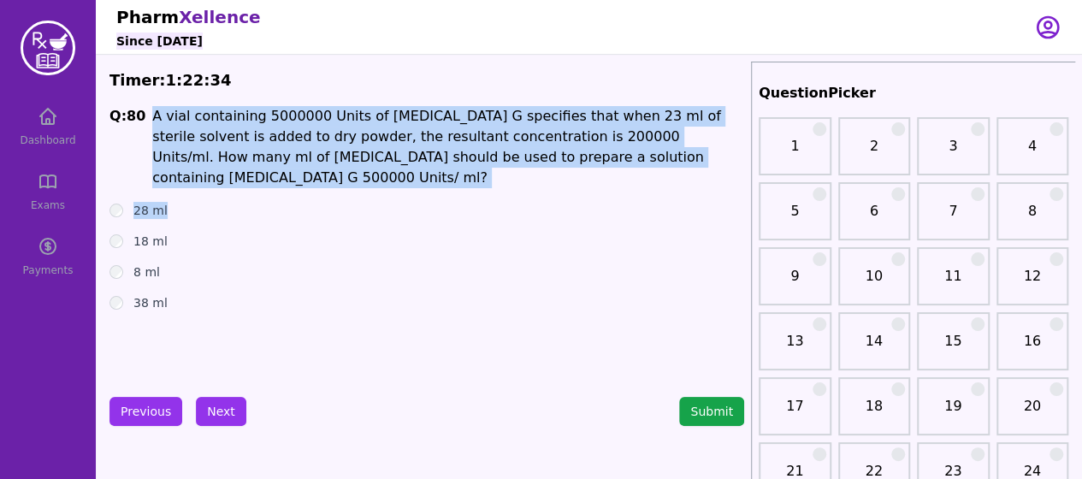
drag, startPoint x: 149, startPoint y: 110, endPoint x: 615, endPoint y: 178, distance: 471.0
click at [615, 178] on div "Q: 80 A vial containing 5000000 Units of [MEDICAL_DATA] G specifies that when 2…" at bounding box center [426, 234] width 635 height 257
click at [617, 158] on li "A vial containing 5000000 Units of [MEDICAL_DATA] G specifies that when 23 ml o…" at bounding box center [448, 147] width 592 height 82
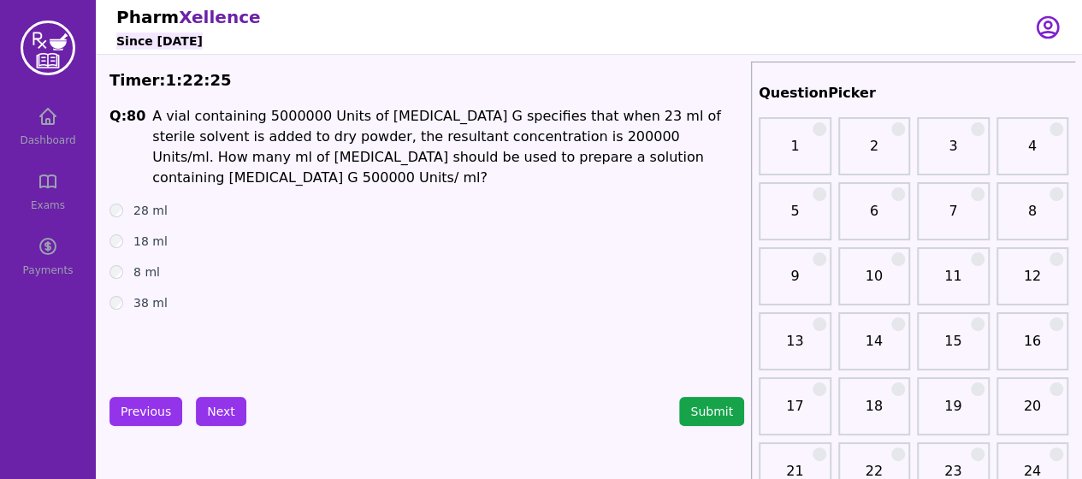
drag, startPoint x: 149, startPoint y: 113, endPoint x: 693, endPoint y: 166, distance: 546.6
click at [693, 166] on li "A vial containing 5000000 Units of [MEDICAL_DATA] G specifies that when 23 ml o…" at bounding box center [448, 147] width 592 height 82
copy li "A vial containing 5000000 Units of [MEDICAL_DATA] G specifies that when 23 ml o…"
click at [914, 47] on div "Pharm Xellence Since [DATE]" at bounding box center [564, 27] width 897 height 54
click at [890, 35] on div "Pharm Xellence Since [DATE]" at bounding box center [564, 27] width 897 height 54
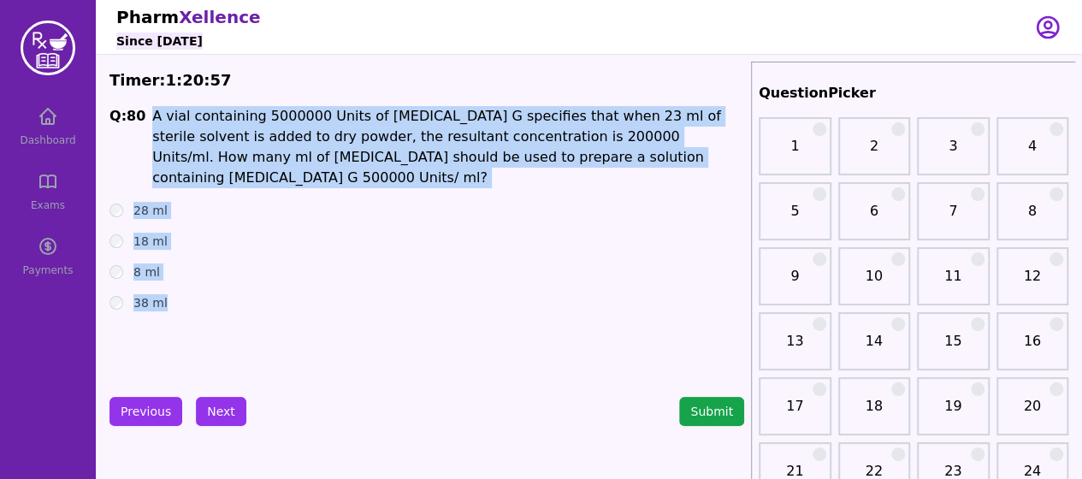
drag, startPoint x: 149, startPoint y: 118, endPoint x: 218, endPoint y: 304, distance: 198.1
click at [218, 304] on div "Q: 80 A vial containing 5000000 Units of [MEDICAL_DATA] G specifies that when 2…" at bounding box center [426, 234] width 635 height 257
copy div "A vial containing 5000000 Units of [MEDICAL_DATA] G specifies that when 23 ml o…"
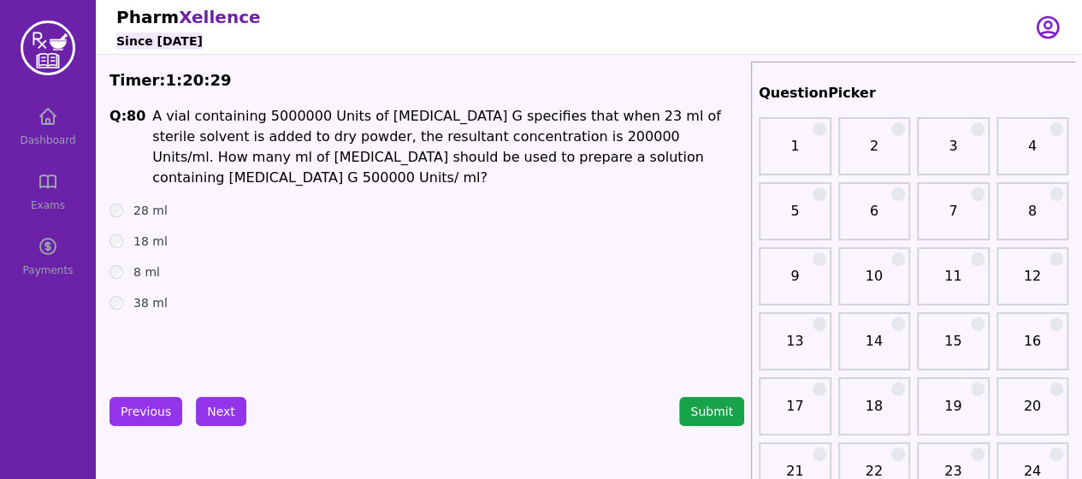
click at [878, 44] on div "Pharm Xellence Since [DATE]" at bounding box center [564, 27] width 897 height 54
click at [229, 418] on button "Next" at bounding box center [221, 411] width 50 height 29
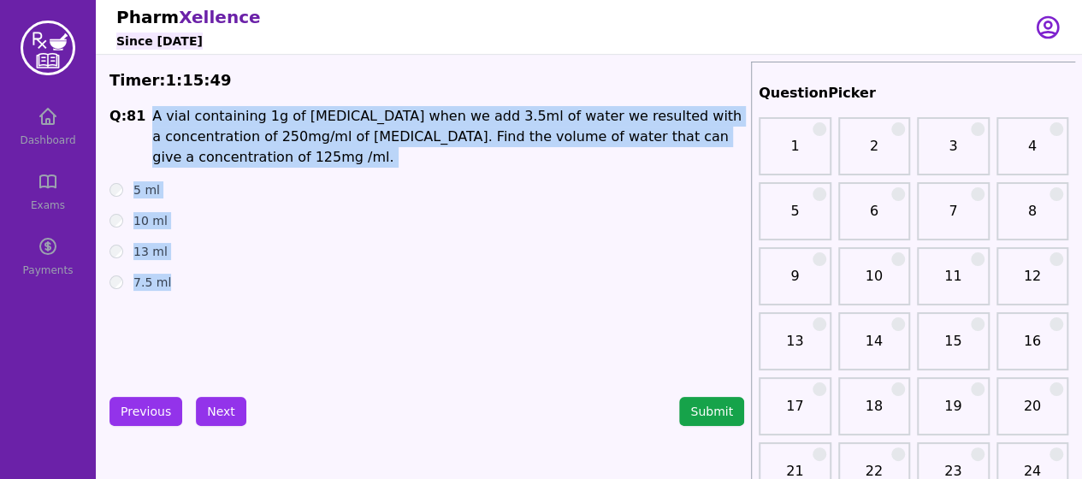
drag, startPoint x: 148, startPoint y: 114, endPoint x: 329, endPoint y: 275, distance: 242.4
click at [329, 275] on div "Q: 81 A vial containing 1g of [MEDICAL_DATA] when we add 3.5ml of water we resu…" at bounding box center [426, 234] width 635 height 257
copy div "A vial containing 1g of [MEDICAL_DATA] when we add 3.5ml of water we resulted w…"
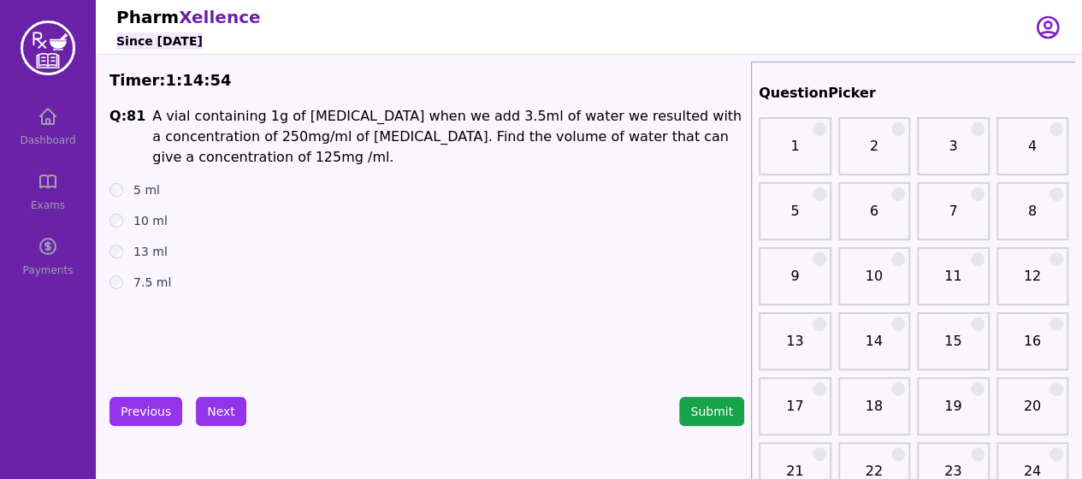
click at [897, 35] on div "Pharm Xellence Since [DATE]" at bounding box center [564, 27] width 897 height 54
click at [881, 40] on div "Pharm Xellence Since [DATE]" at bounding box center [564, 27] width 897 height 54
click at [881, 95] on h2 "QuestionPicker" at bounding box center [914, 93] width 310 height 21
click at [215, 416] on button "Next" at bounding box center [221, 411] width 50 height 29
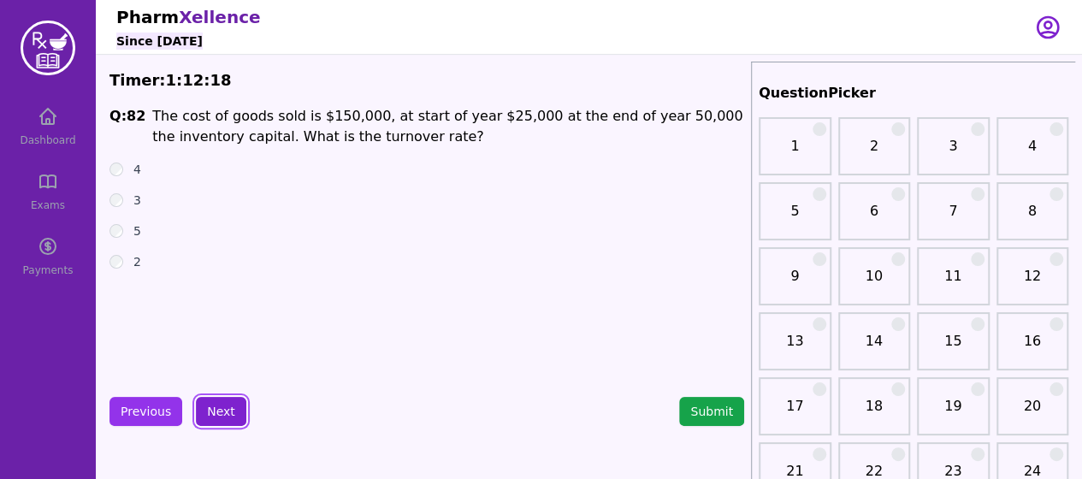
click at [215, 416] on button "Next" at bounding box center [221, 411] width 50 height 29
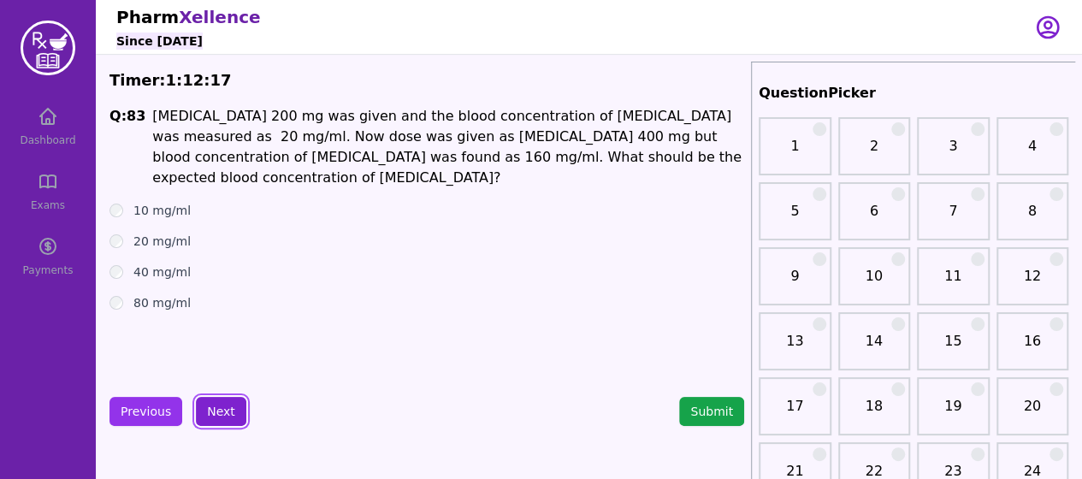
click at [215, 416] on button "Next" at bounding box center [221, 411] width 50 height 29
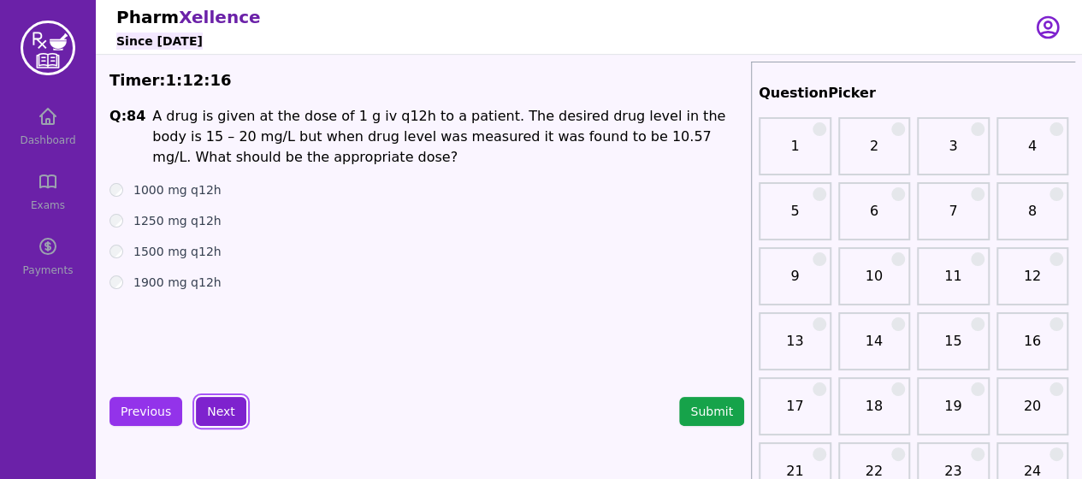
click at [215, 416] on button "Next" at bounding box center [221, 411] width 50 height 29
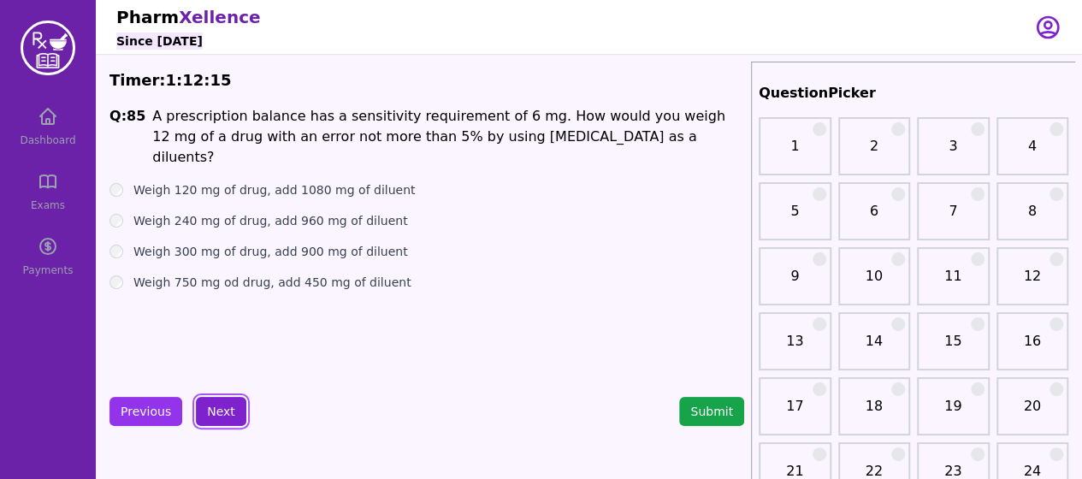
click at [215, 416] on button "Next" at bounding box center [221, 411] width 50 height 29
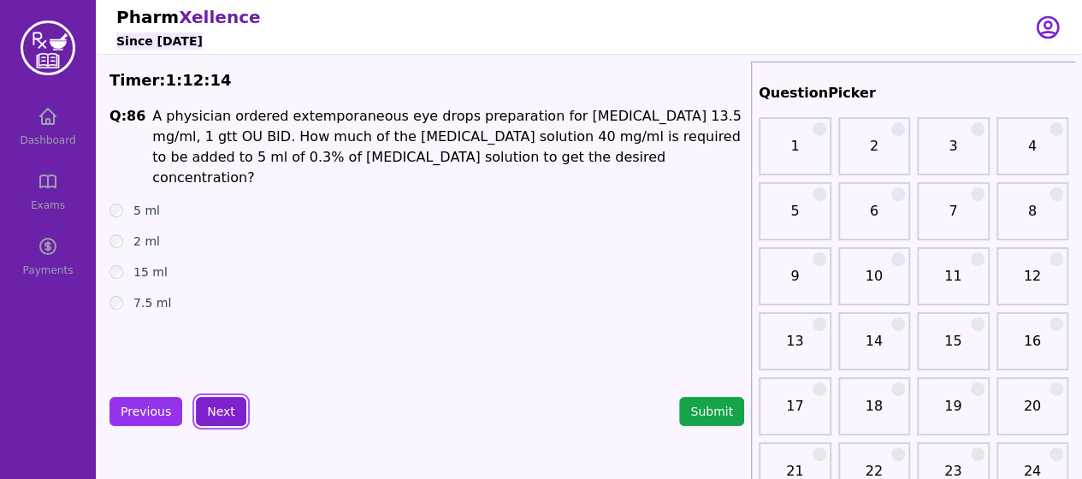
click at [215, 416] on button "Next" at bounding box center [221, 411] width 50 height 29
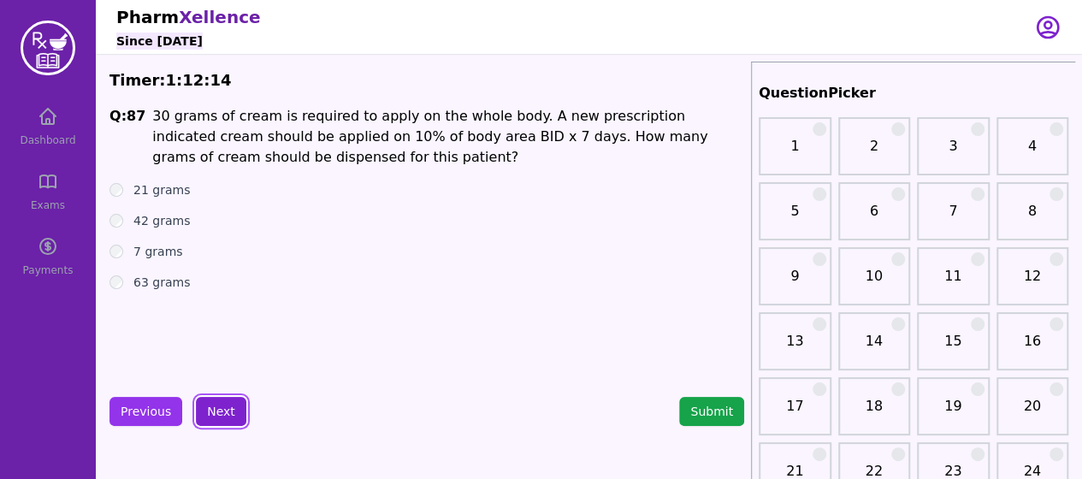
click at [215, 416] on button "Next" at bounding box center [221, 411] width 50 height 29
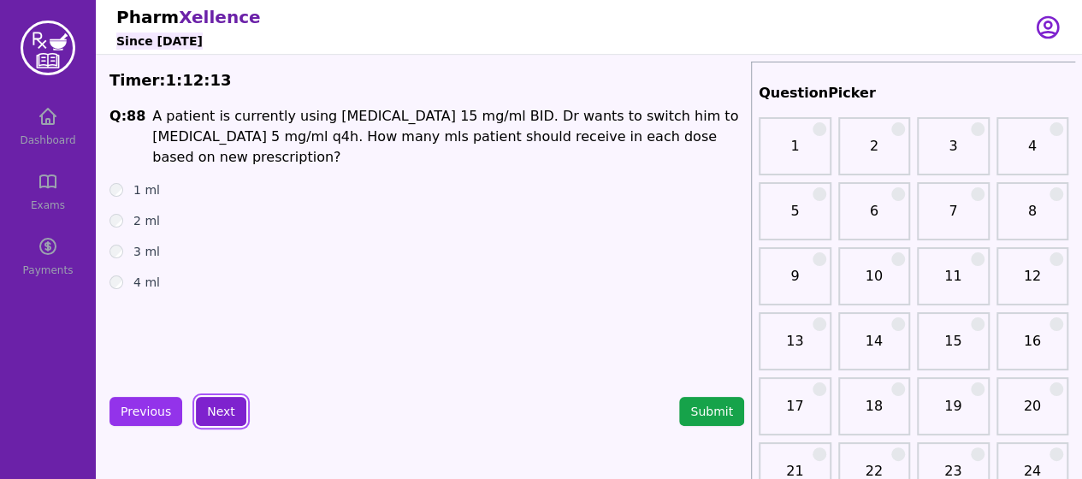
click at [215, 416] on button "Next" at bounding box center [221, 411] width 50 height 29
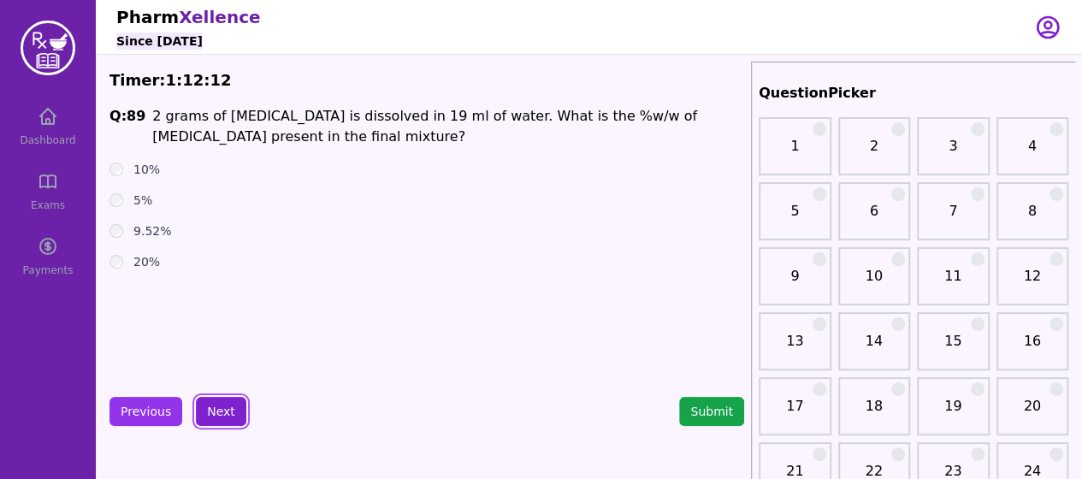
click at [215, 416] on button "Next" at bounding box center [221, 411] width 50 height 29
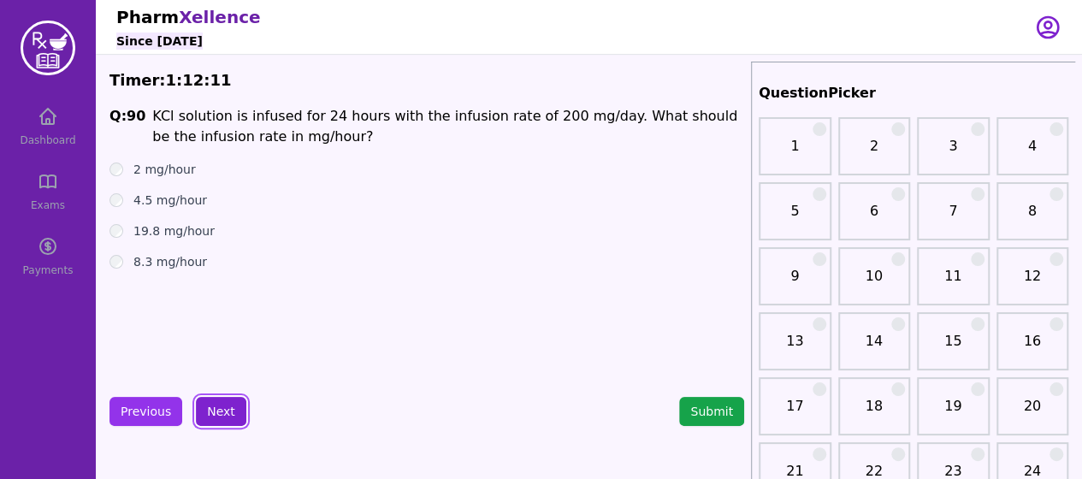
click at [215, 416] on button "Next" at bounding box center [221, 411] width 50 height 29
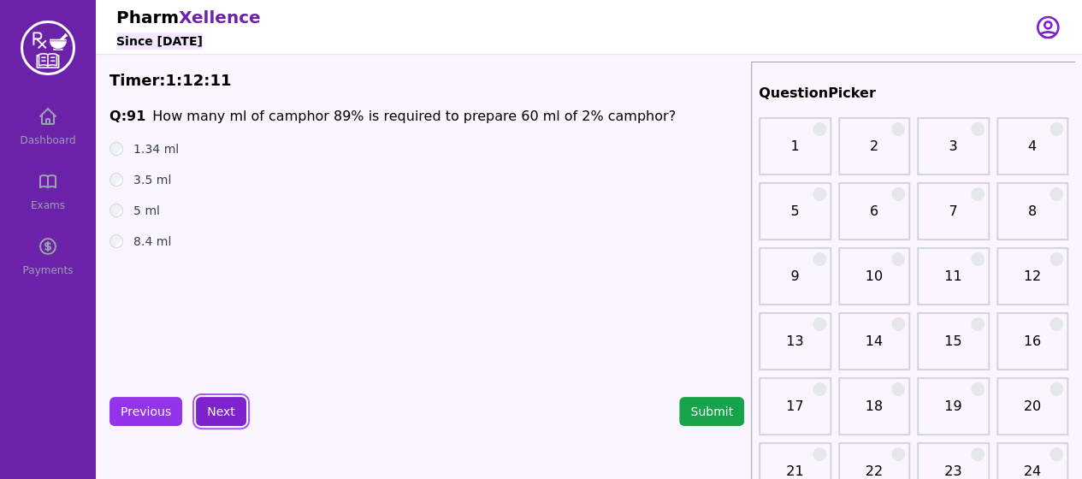
click at [215, 416] on button "Next" at bounding box center [221, 411] width 50 height 29
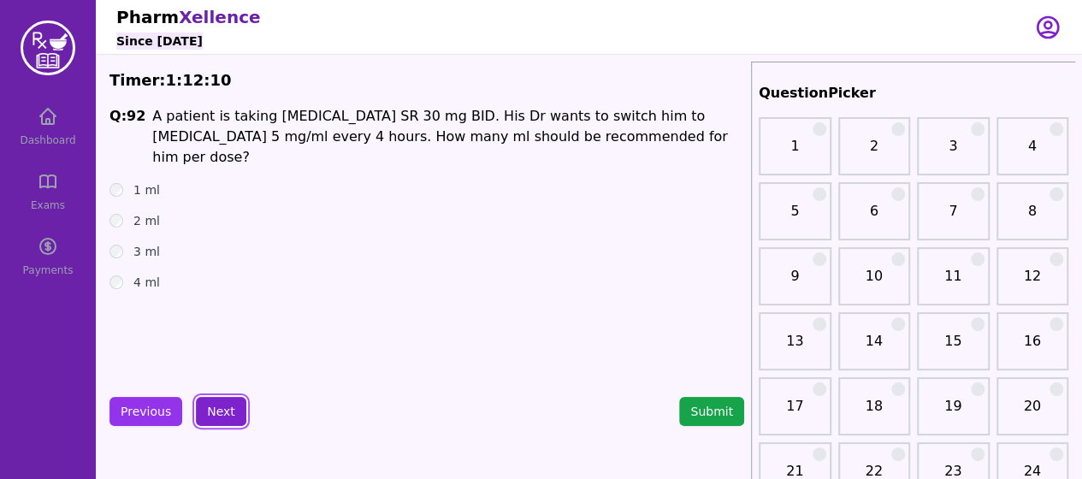
click at [215, 416] on button "Next" at bounding box center [221, 411] width 50 height 29
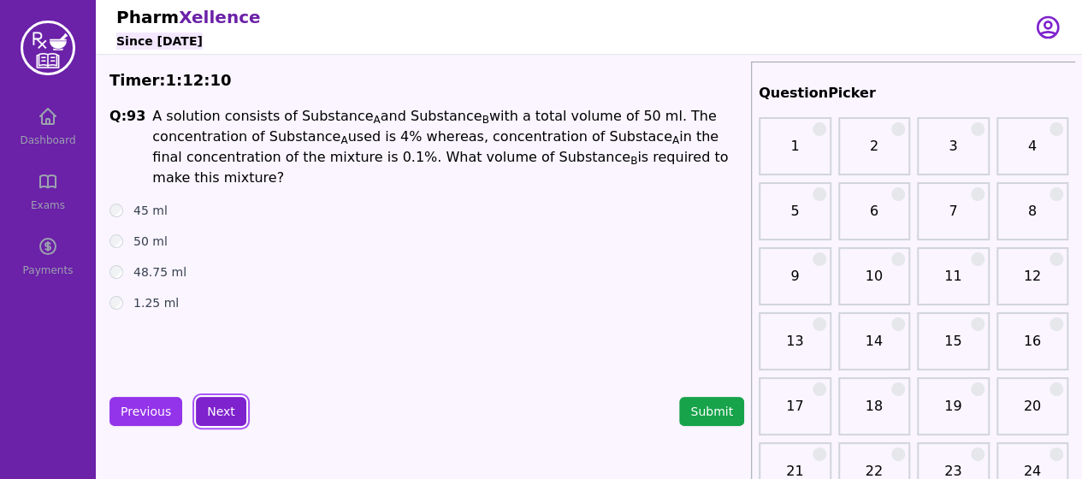
click at [215, 416] on button "Next" at bounding box center [221, 411] width 50 height 29
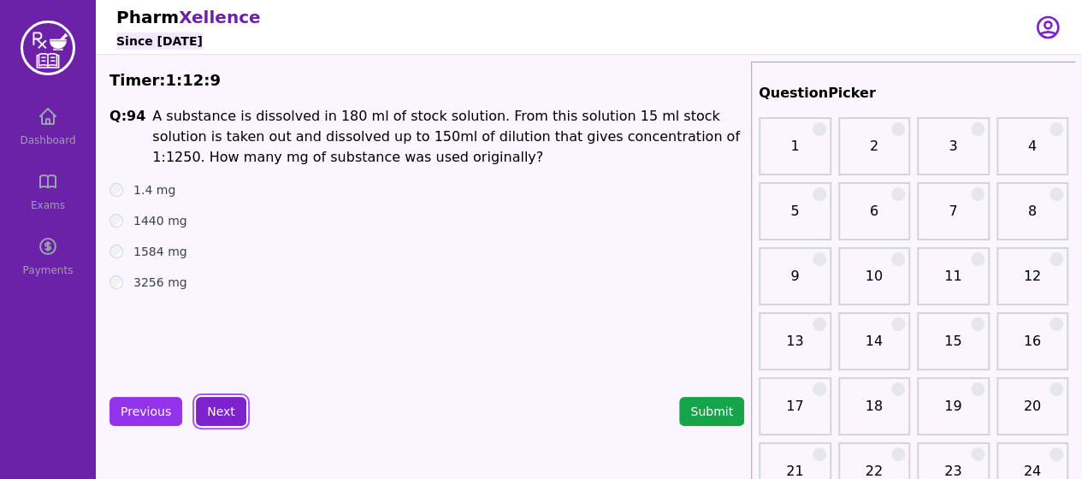
click at [215, 416] on button "Next" at bounding box center [221, 411] width 50 height 29
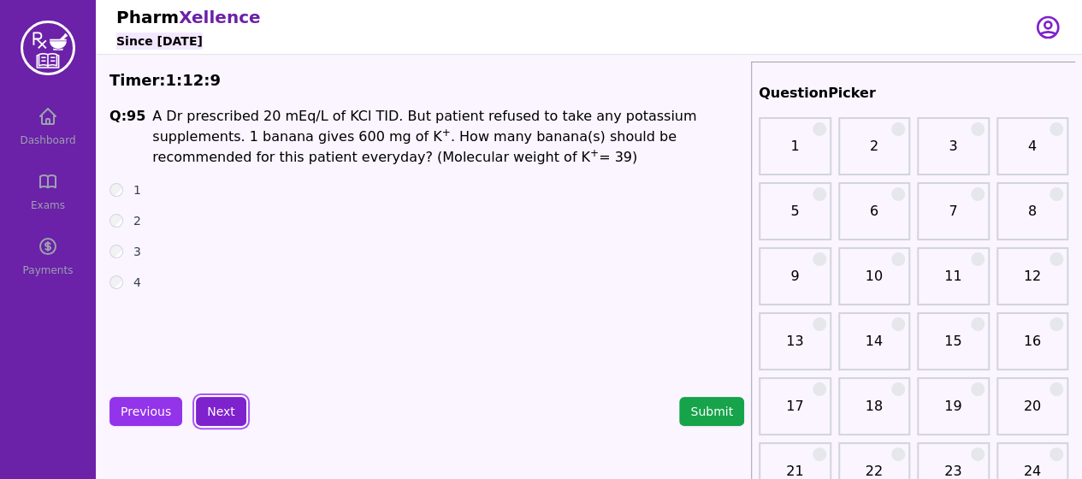
click at [215, 416] on button "Next" at bounding box center [221, 411] width 50 height 29
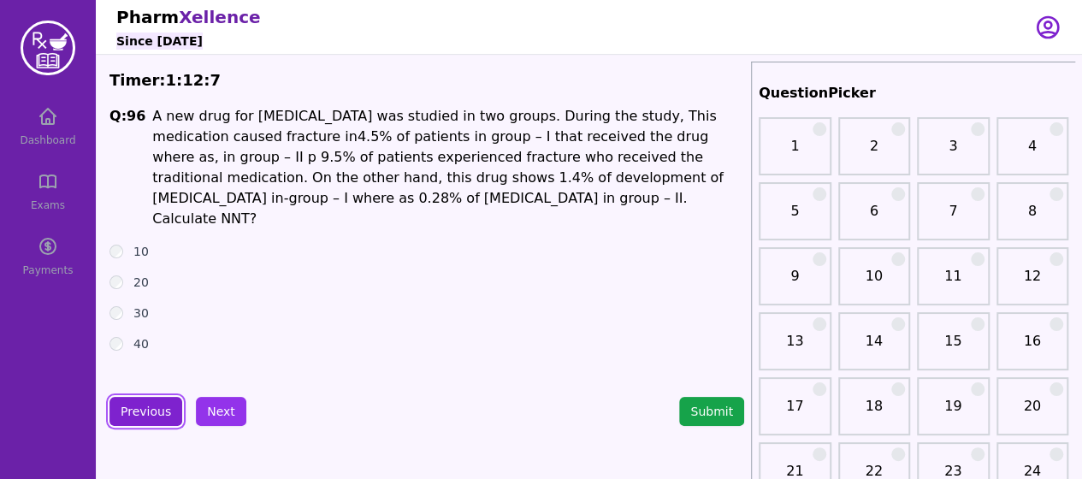
click at [161, 416] on button "Previous" at bounding box center [145, 411] width 73 height 29
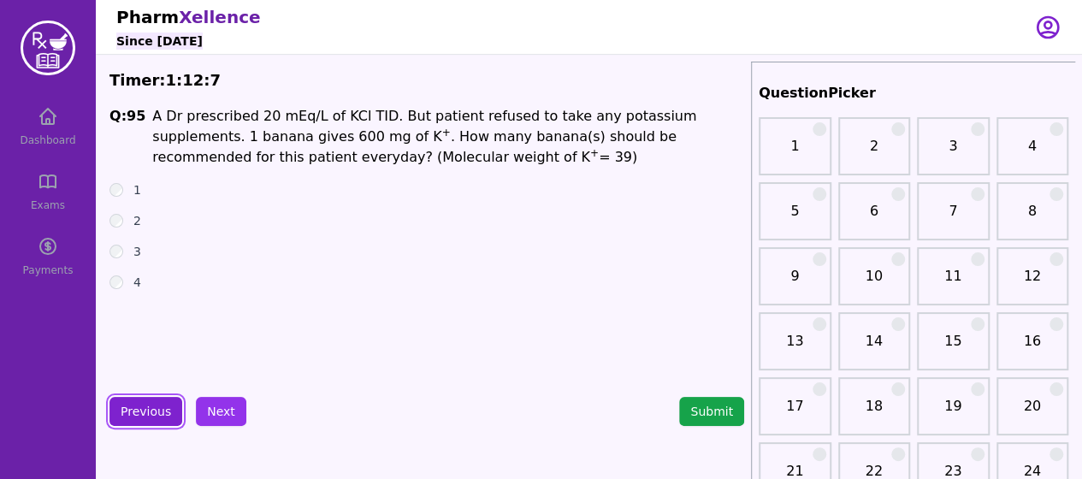
click at [161, 416] on button "Previous" at bounding box center [145, 411] width 73 height 29
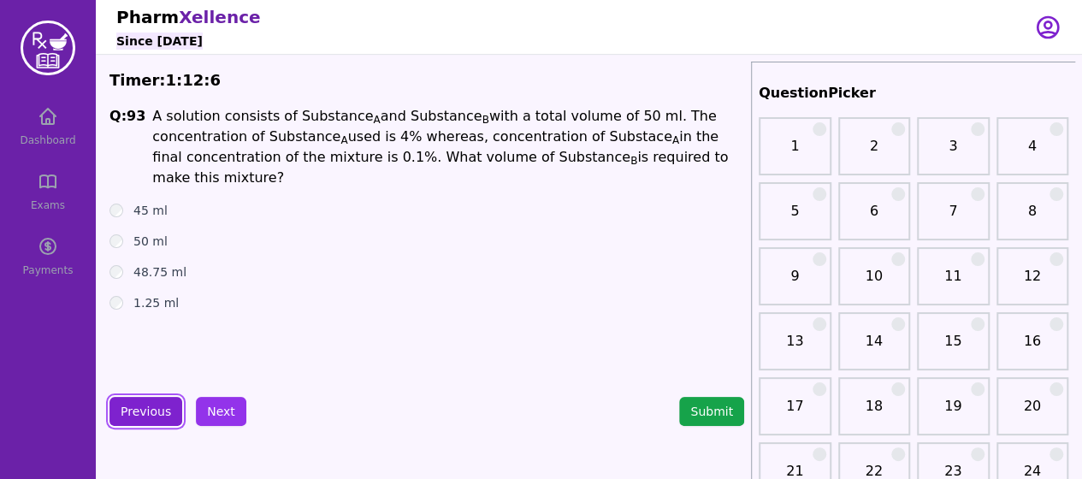
click at [161, 416] on button "Previous" at bounding box center [145, 411] width 73 height 29
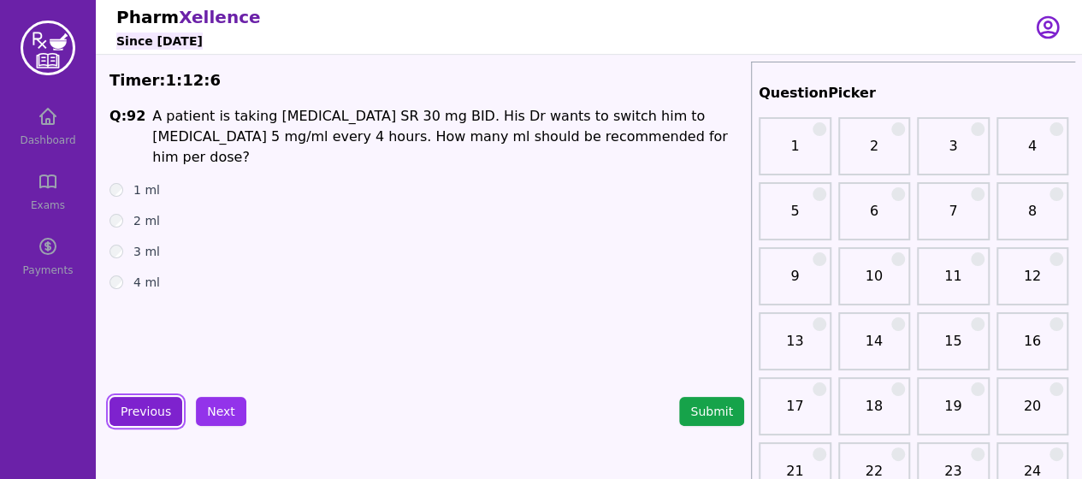
click at [161, 416] on button "Previous" at bounding box center [145, 411] width 73 height 29
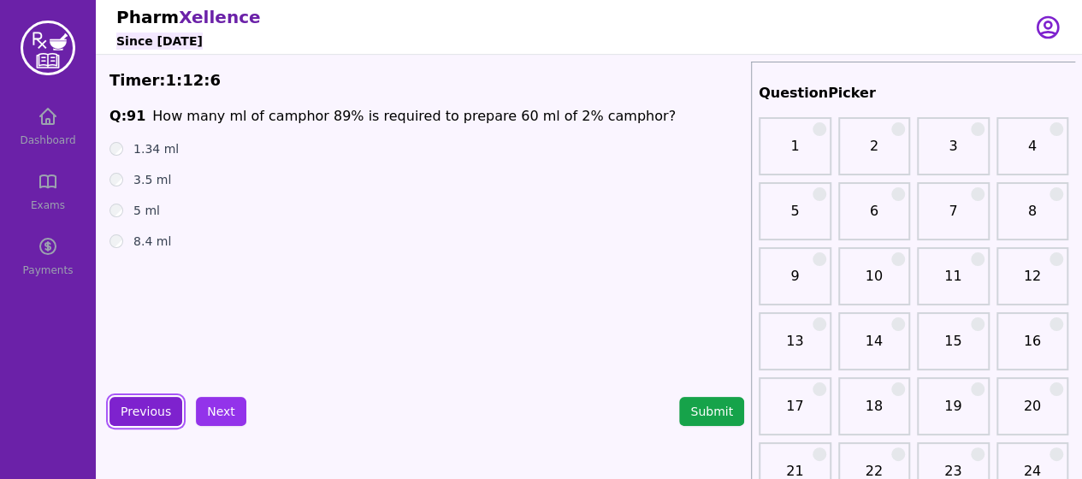
click at [161, 416] on button "Previous" at bounding box center [145, 411] width 73 height 29
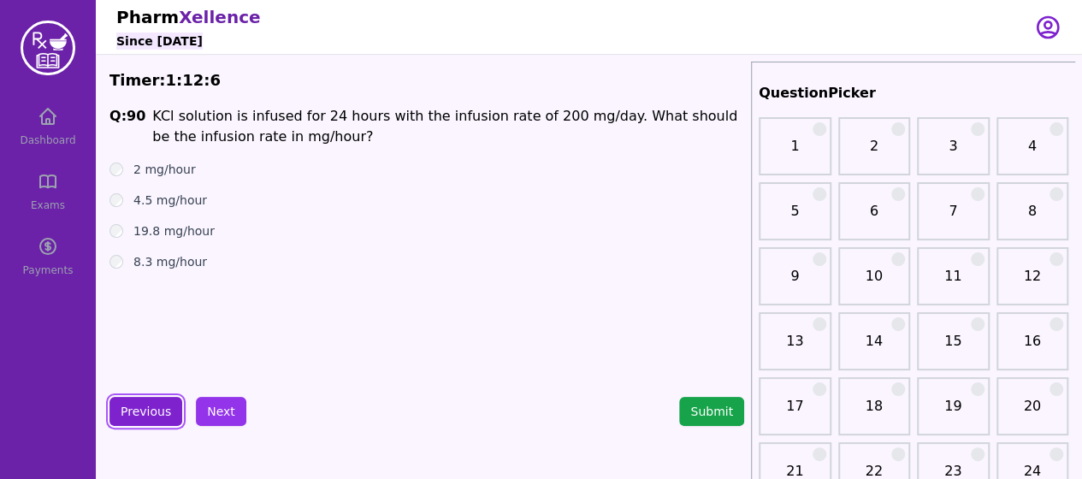
click at [161, 416] on button "Previous" at bounding box center [145, 411] width 73 height 29
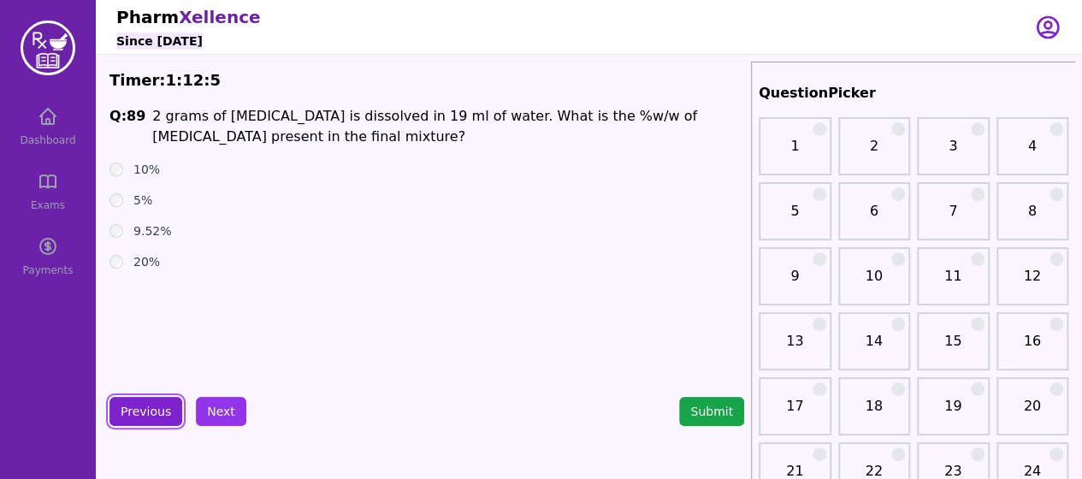
click at [161, 416] on button "Previous" at bounding box center [145, 411] width 73 height 29
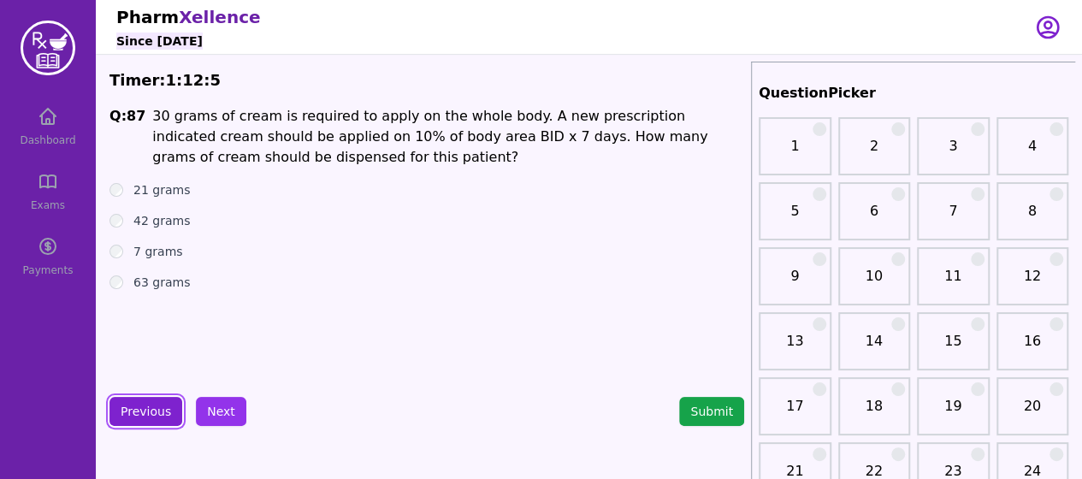
click at [161, 416] on button "Previous" at bounding box center [145, 411] width 73 height 29
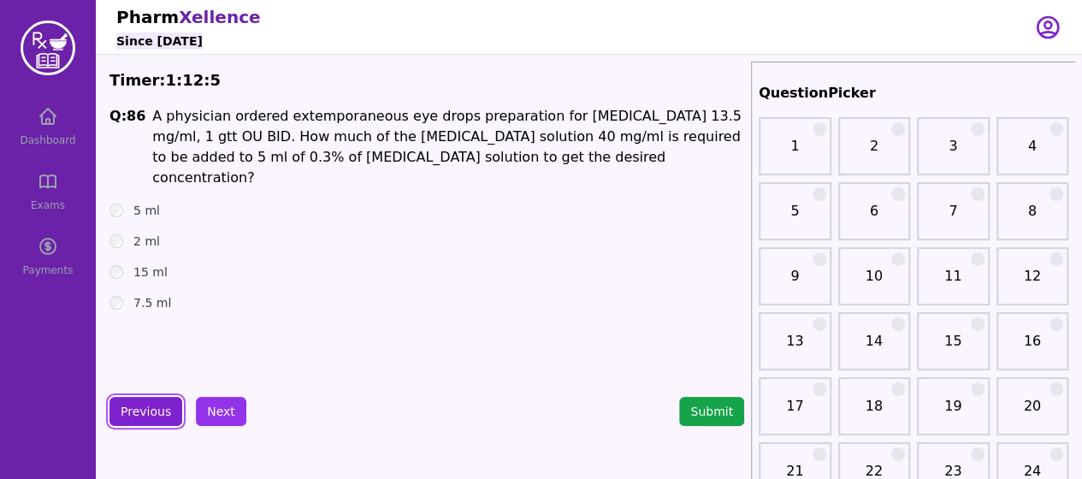
click at [161, 416] on button "Previous" at bounding box center [145, 411] width 73 height 29
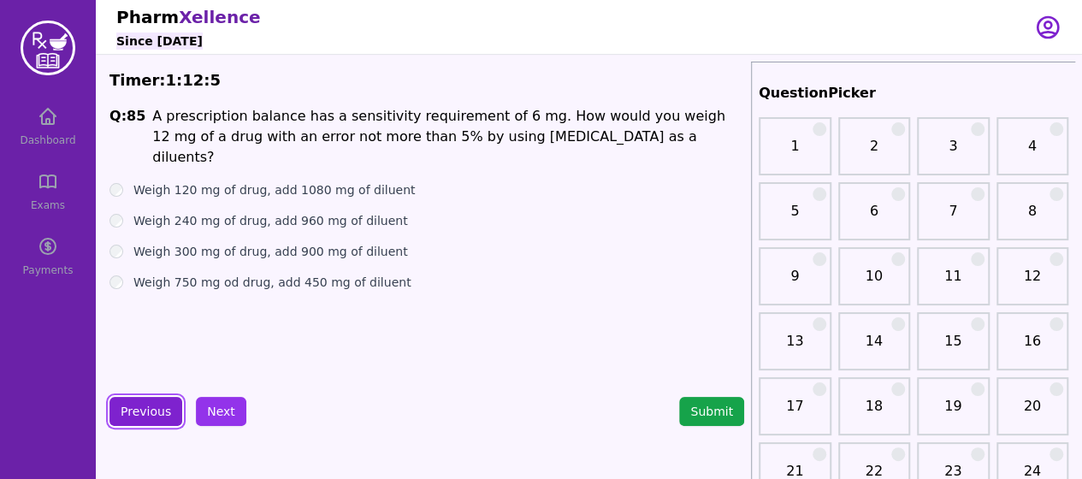
click at [161, 416] on button "Previous" at bounding box center [145, 411] width 73 height 29
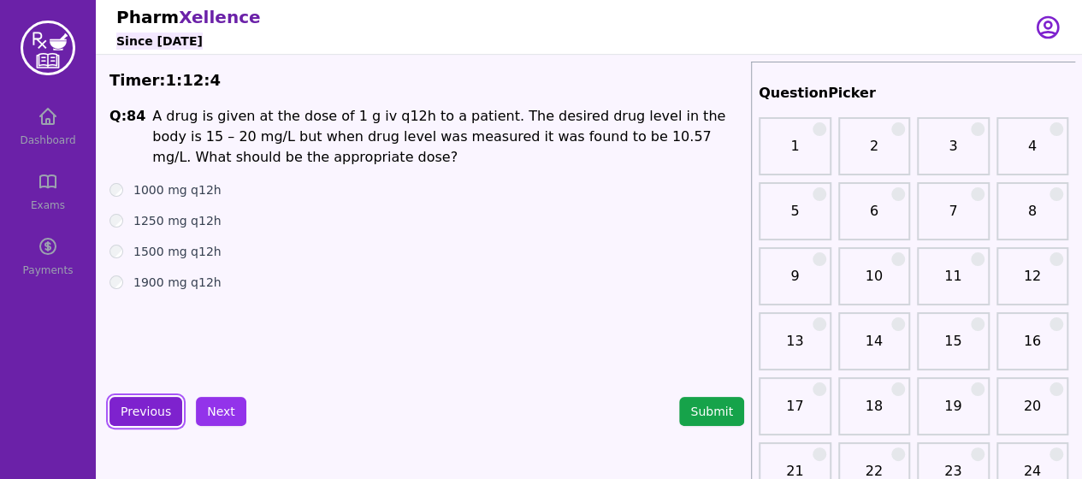
click at [161, 416] on button "Previous" at bounding box center [145, 411] width 73 height 29
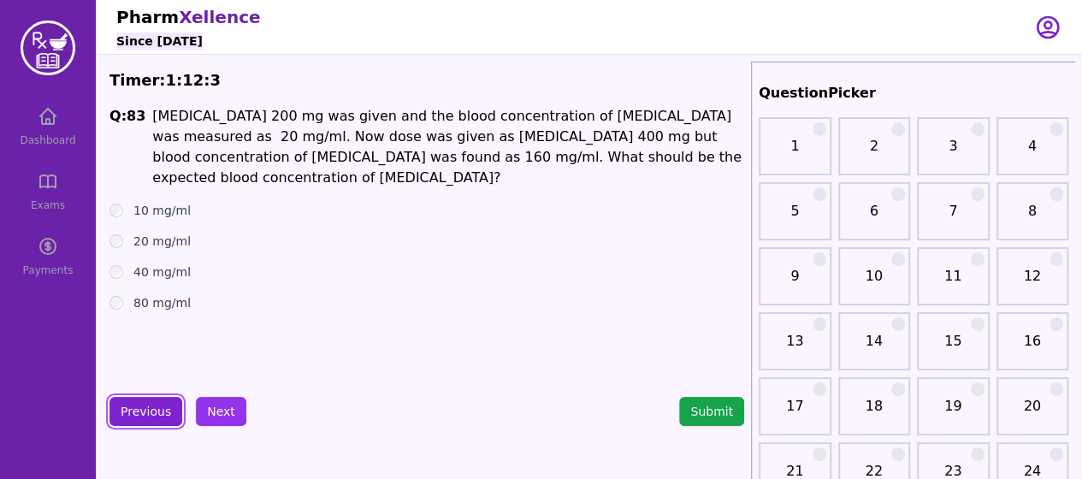
click at [161, 416] on button "Previous" at bounding box center [145, 411] width 73 height 29
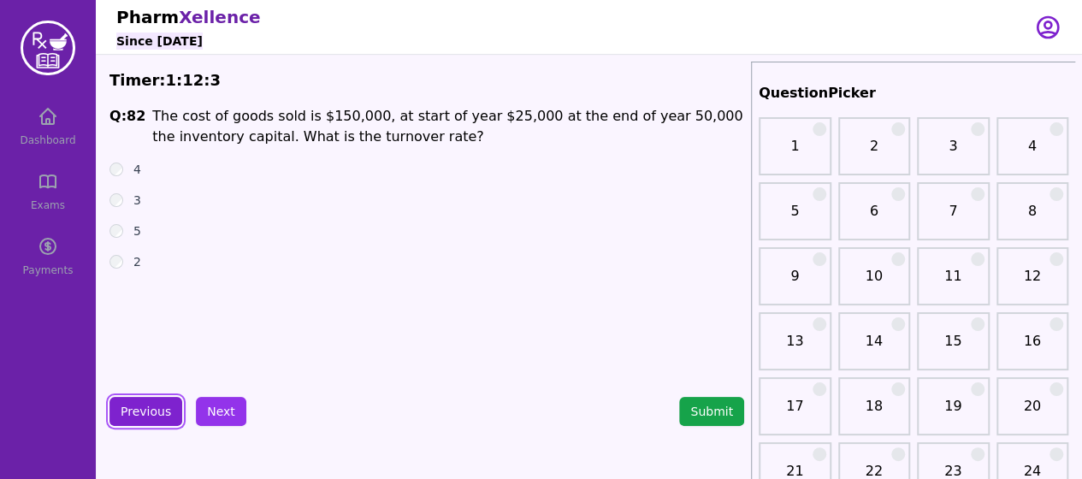
click at [161, 416] on button "Previous" at bounding box center [145, 411] width 73 height 29
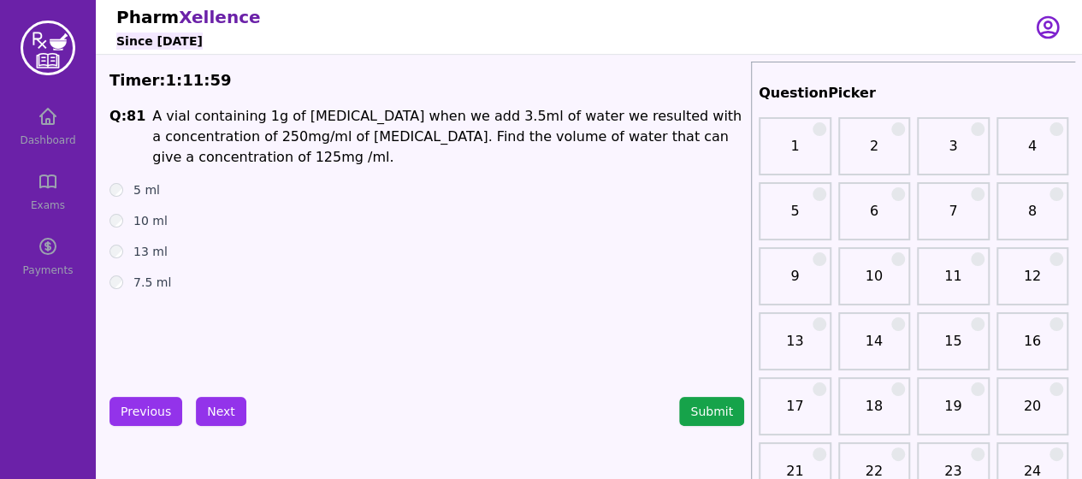
click at [157, 404] on button "Previous" at bounding box center [145, 411] width 73 height 29
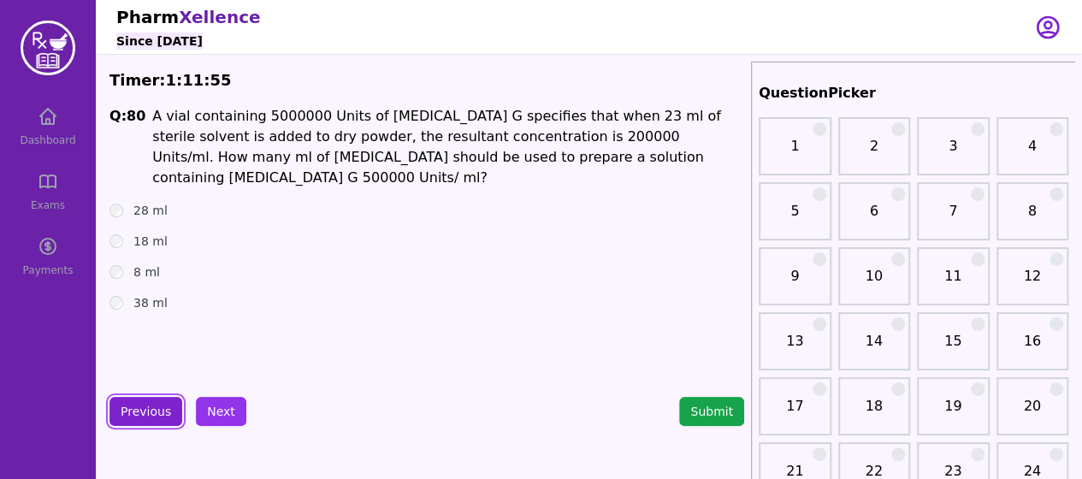
click at [157, 404] on button "Previous" at bounding box center [145, 411] width 73 height 29
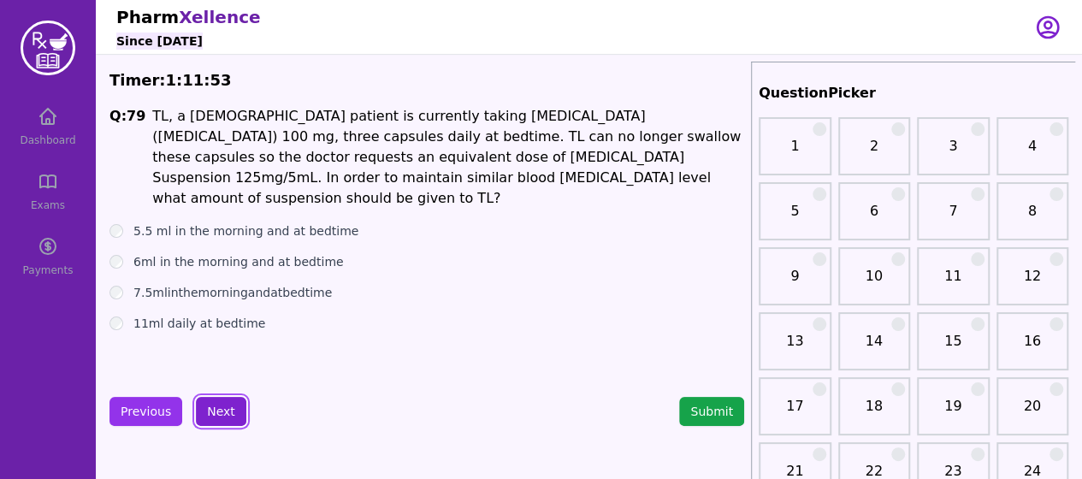
click at [210, 411] on button "Next" at bounding box center [221, 411] width 50 height 29
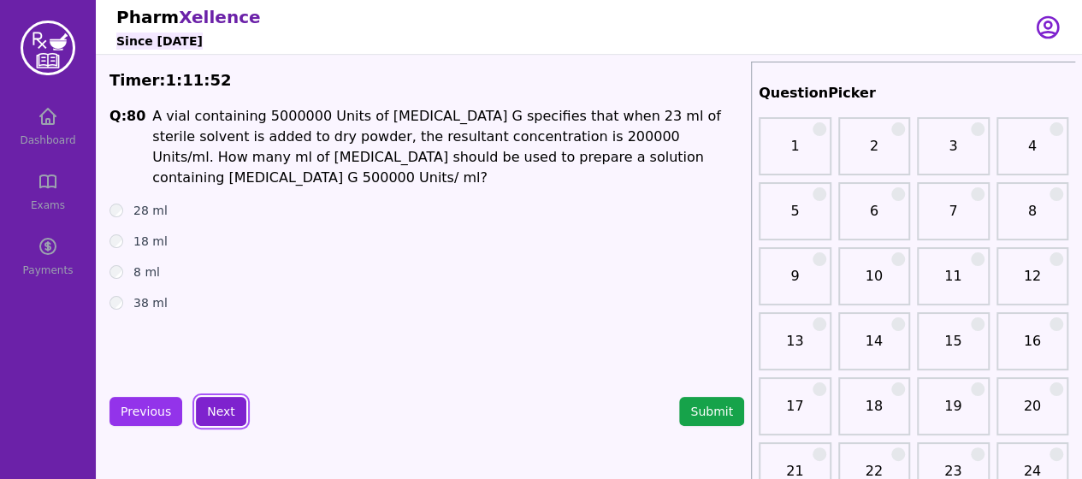
click at [210, 411] on button "Next" at bounding box center [221, 411] width 50 height 29
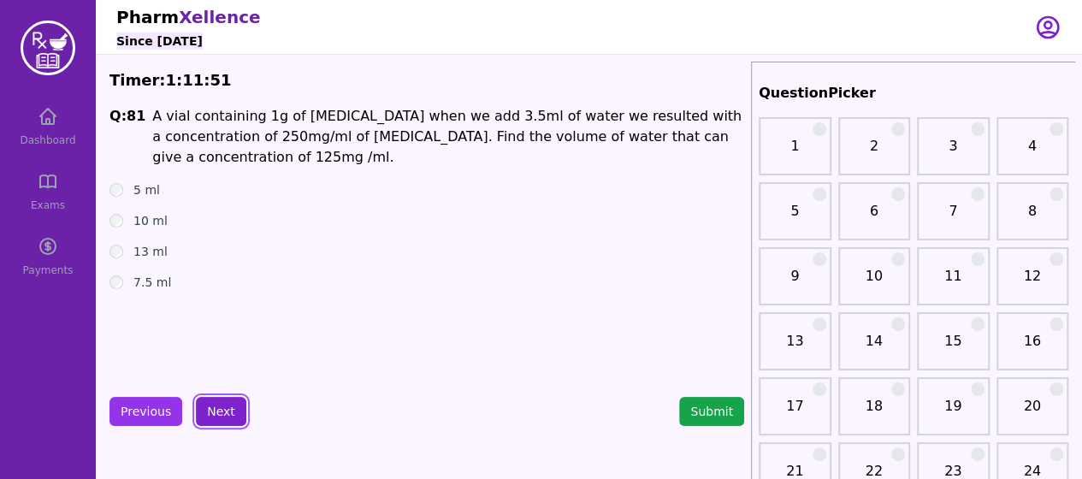
click at [210, 411] on button "Next" at bounding box center [221, 411] width 50 height 29
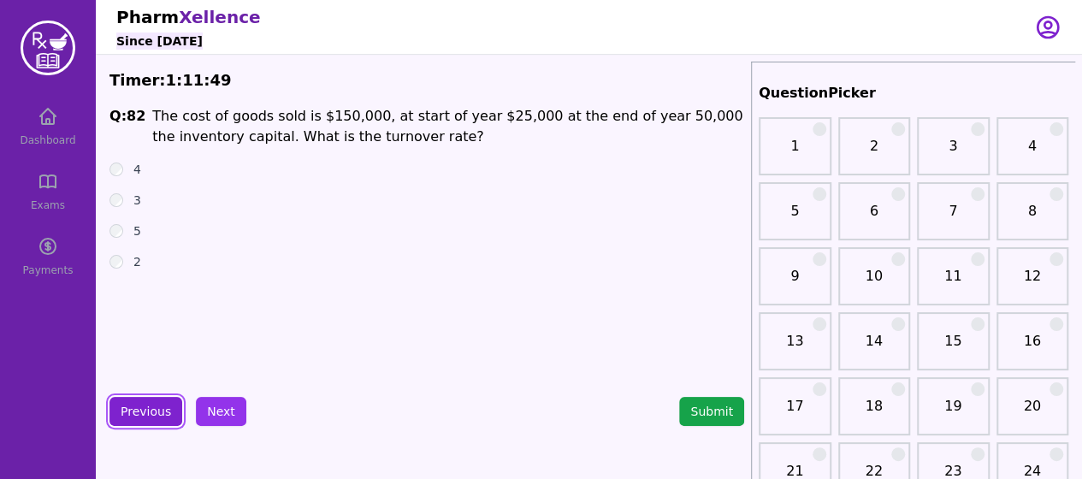
click at [147, 405] on button "Previous" at bounding box center [145, 411] width 73 height 29
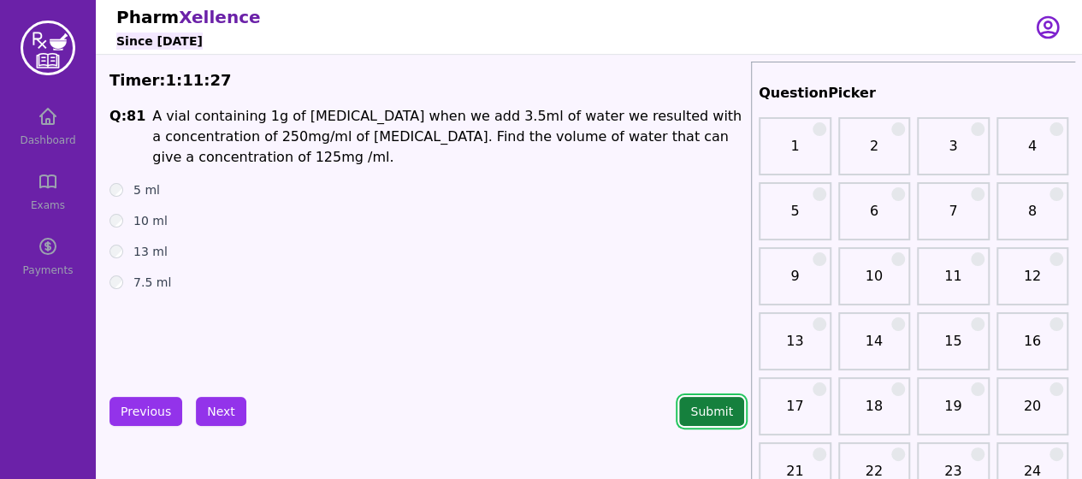
click at [689, 397] on button "Submit" at bounding box center [711, 411] width 65 height 29
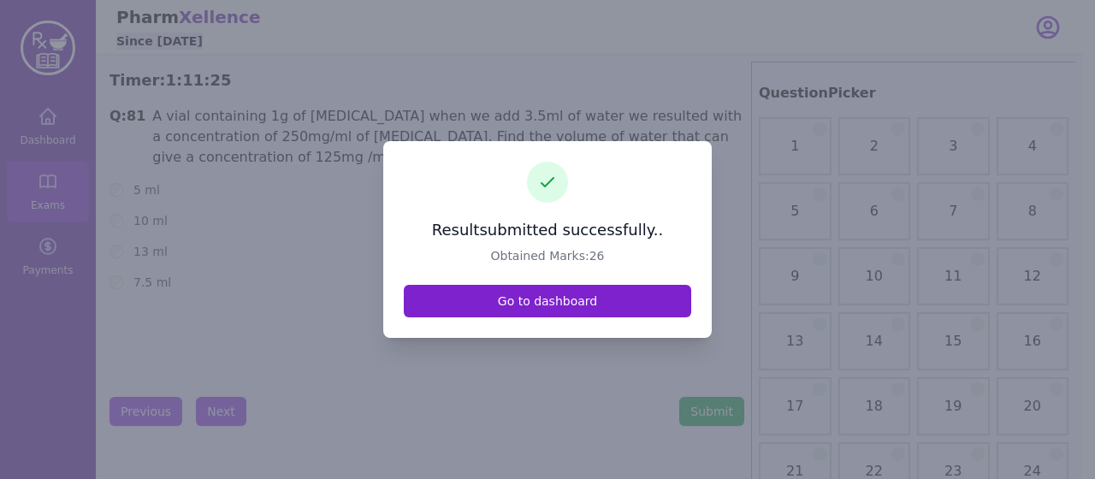
click at [524, 304] on link "Go to dashboard" at bounding box center [547, 301] width 287 height 33
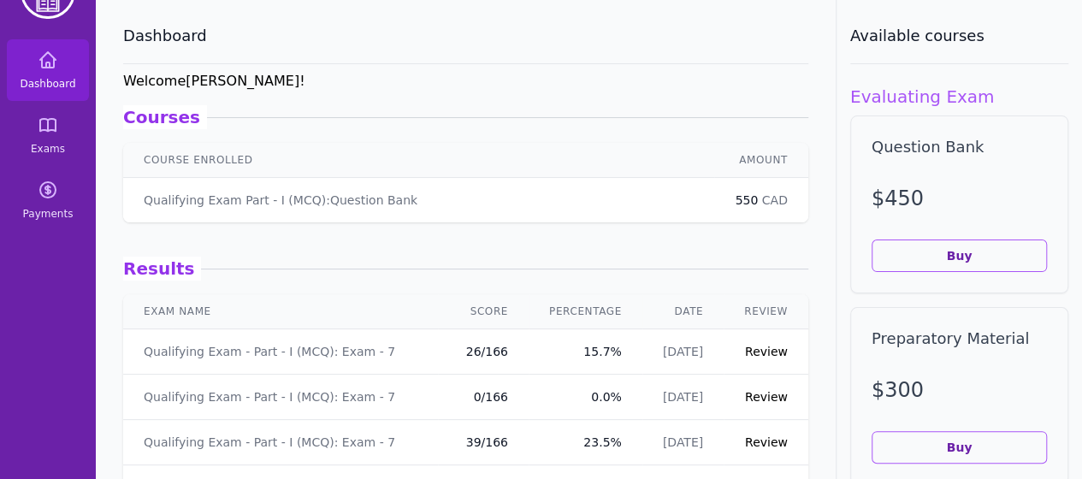
scroll to position [55, 0]
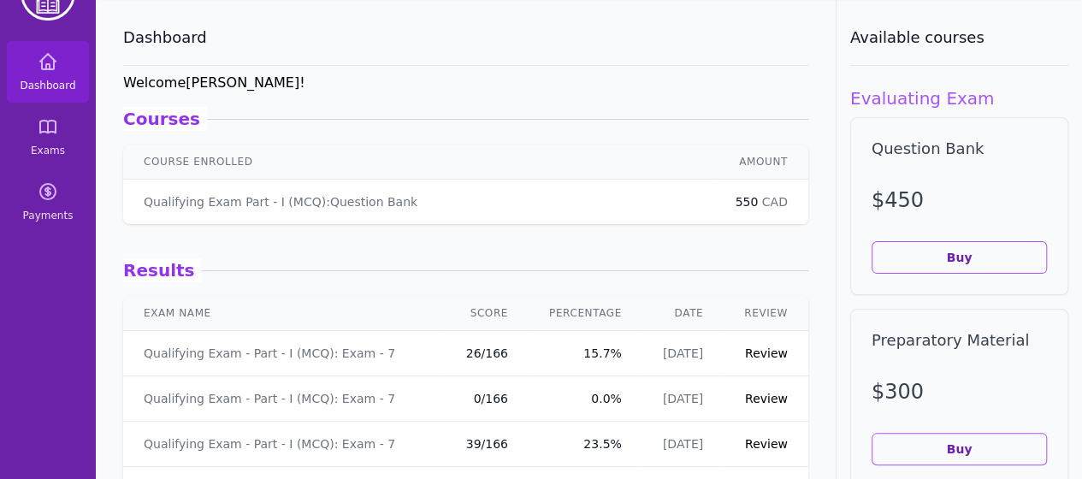
click at [753, 346] on link "Review" at bounding box center [766, 353] width 43 height 14
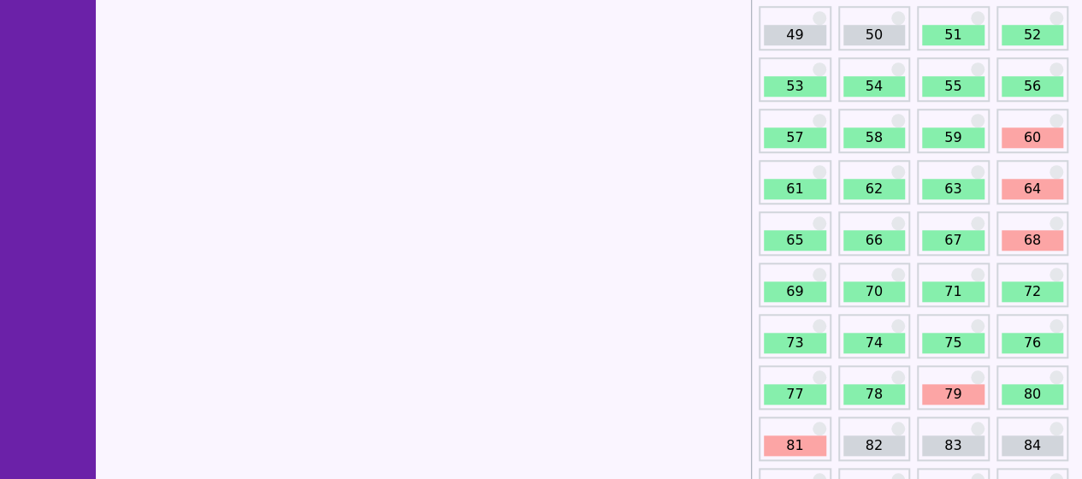
scroll to position [671, 0]
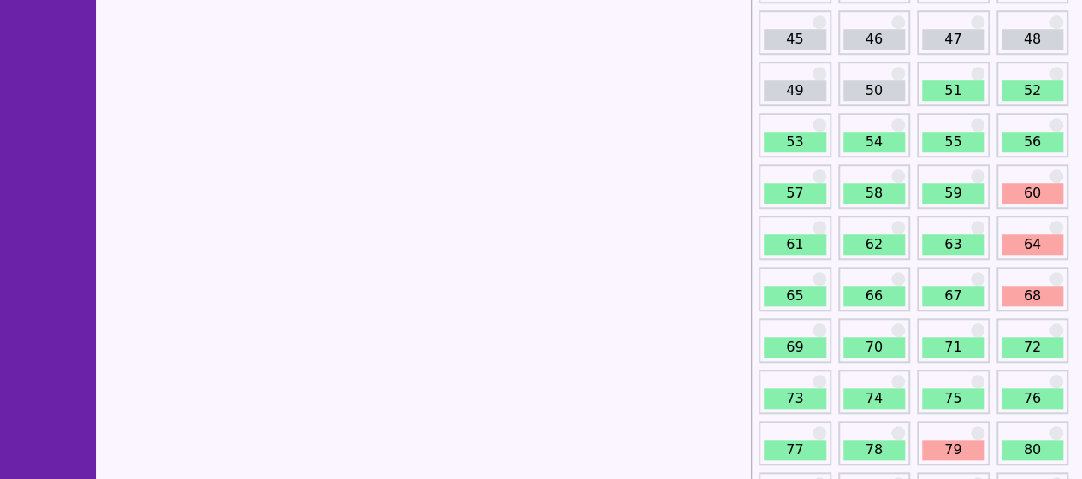
click at [1029, 195] on link "60" at bounding box center [1033, 193] width 62 height 21
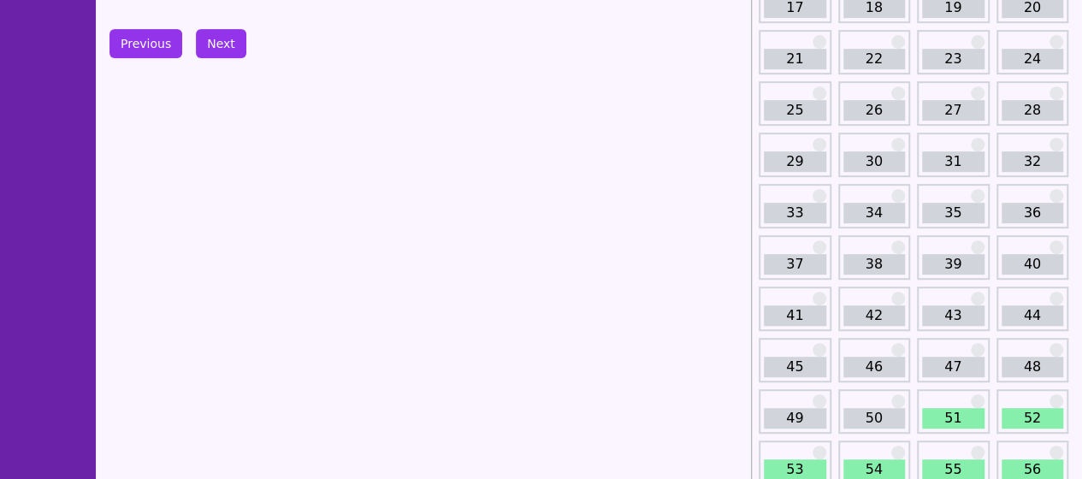
scroll to position [653, 0]
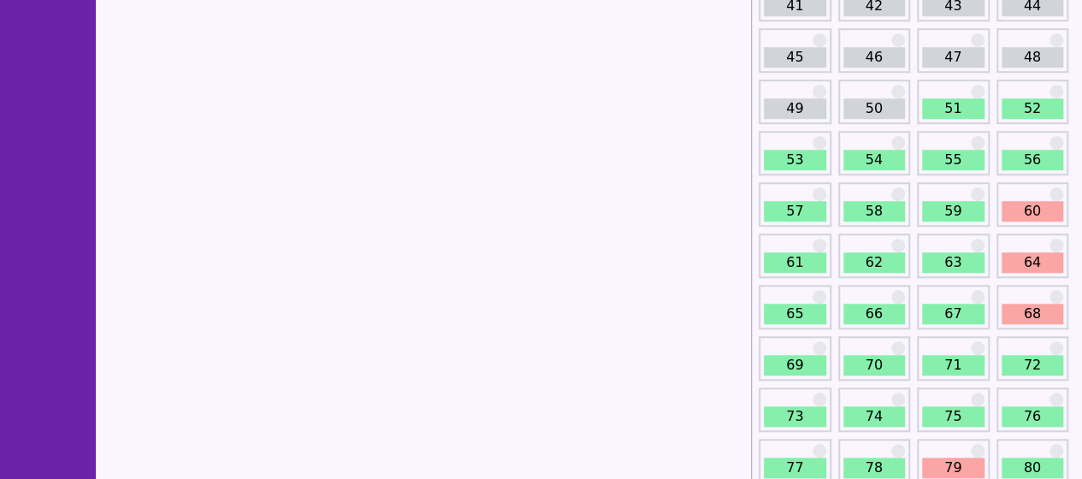
click at [1029, 255] on link "64" at bounding box center [1033, 262] width 62 height 21
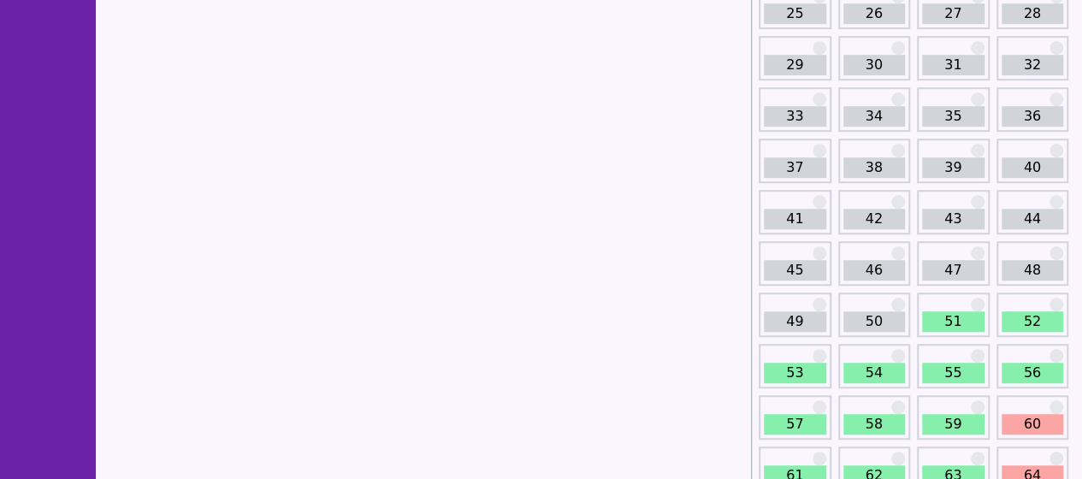
scroll to position [624, 0]
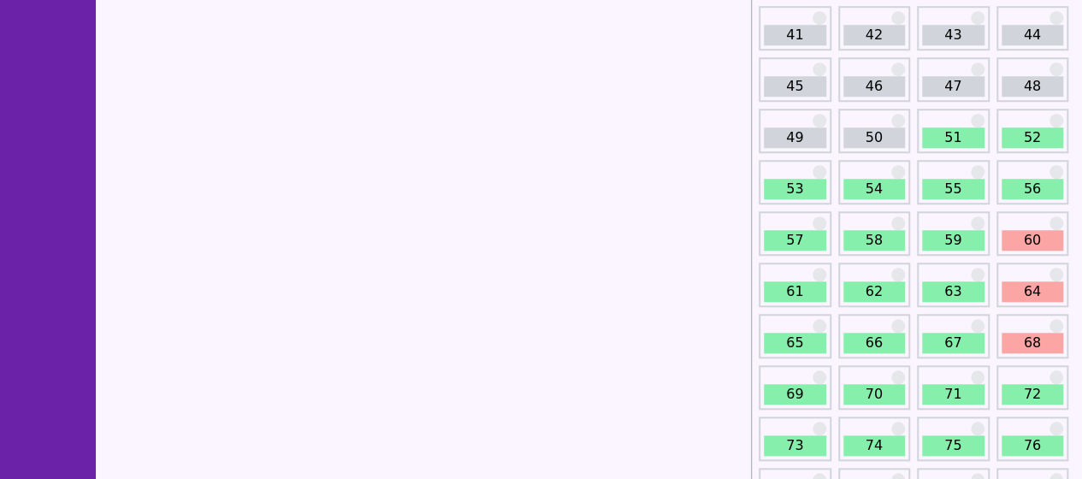
click at [1026, 345] on link "68" at bounding box center [1033, 343] width 62 height 21
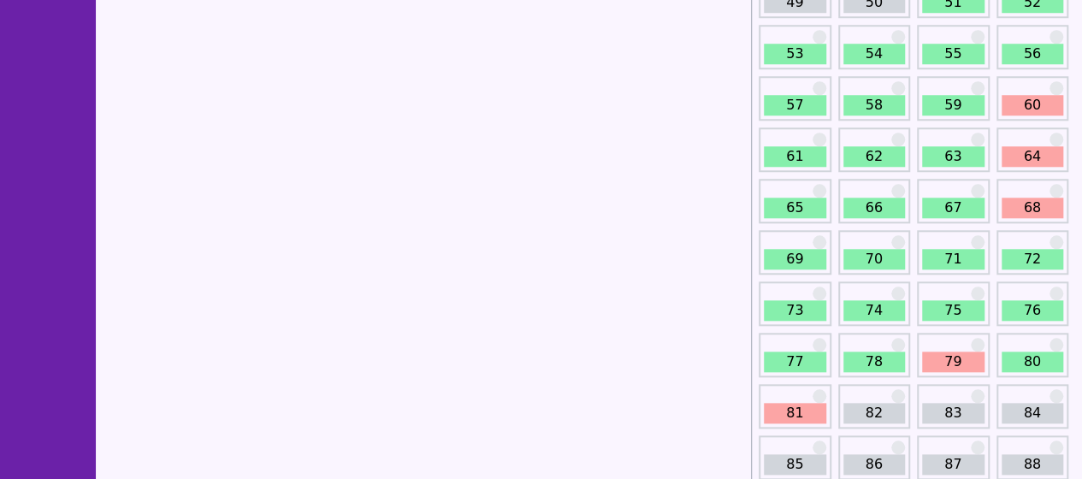
scroll to position [765, 0]
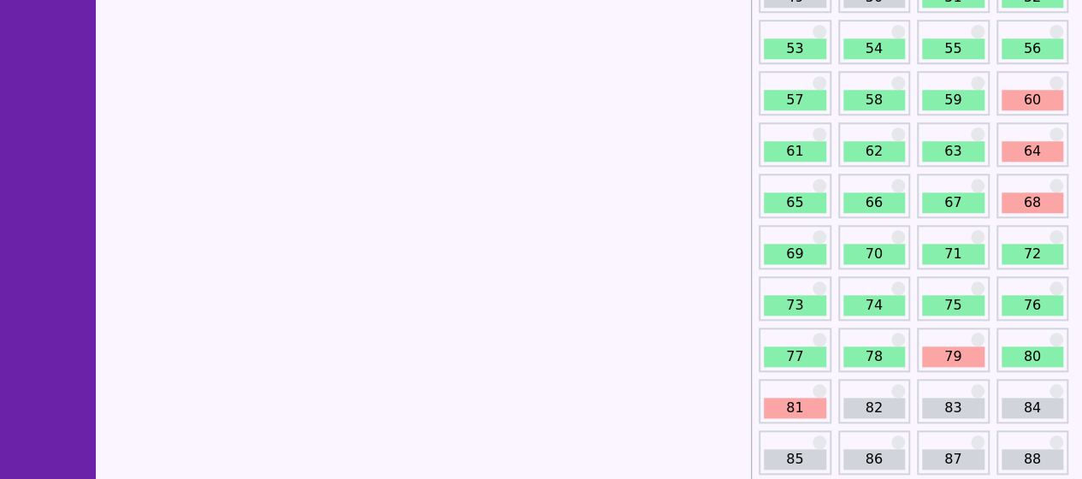
click at [947, 352] on link "79" at bounding box center [953, 356] width 62 height 21
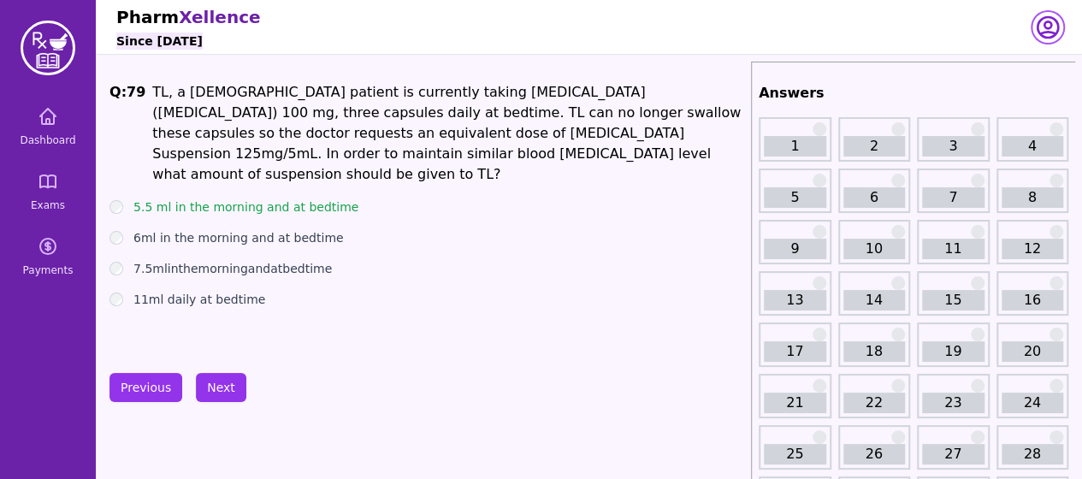
click at [1041, 22] on icon "button" at bounding box center [1047, 27] width 27 height 27
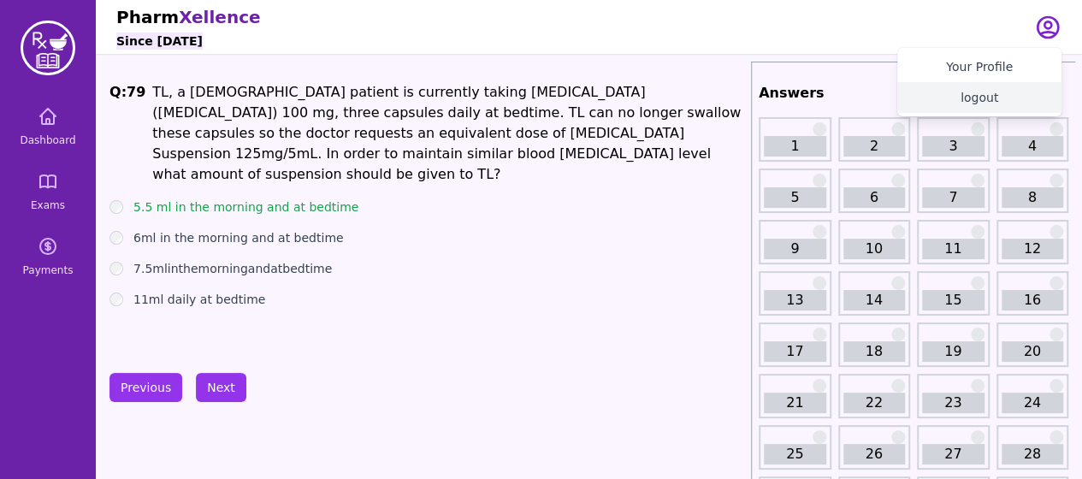
click at [957, 92] on button "logout" at bounding box center [979, 97] width 164 height 31
